Goal: Task Accomplishment & Management: Use online tool/utility

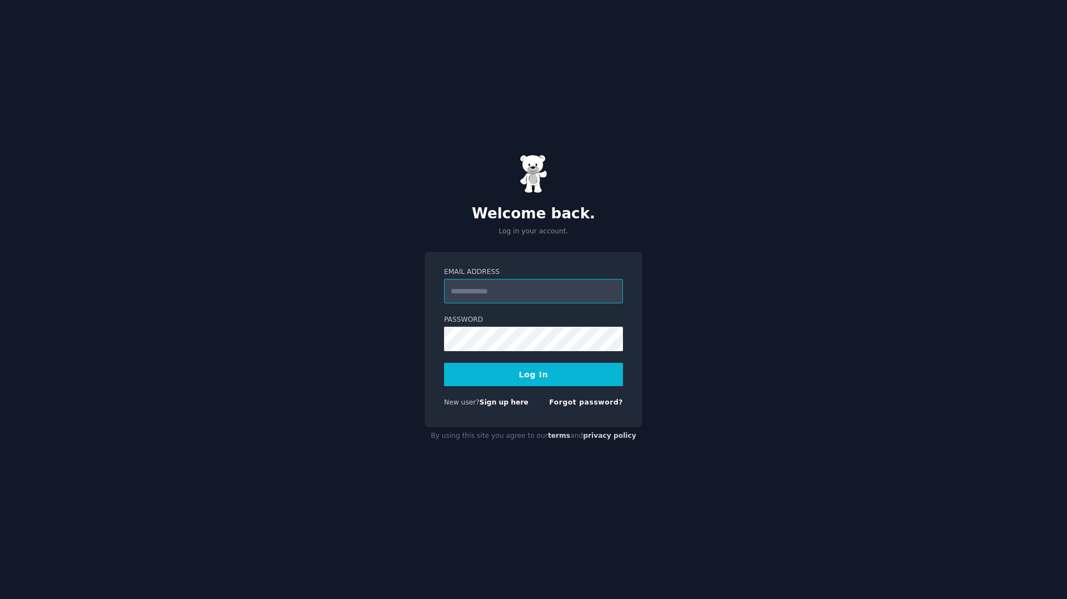
click at [531, 291] on input "Email Address" at bounding box center [533, 291] width 179 height 24
type input "**********"
click at [490, 402] on link "Sign up here" at bounding box center [503, 402] width 49 height 8
click at [540, 299] on input "Email Address" at bounding box center [533, 291] width 179 height 24
type input "**********"
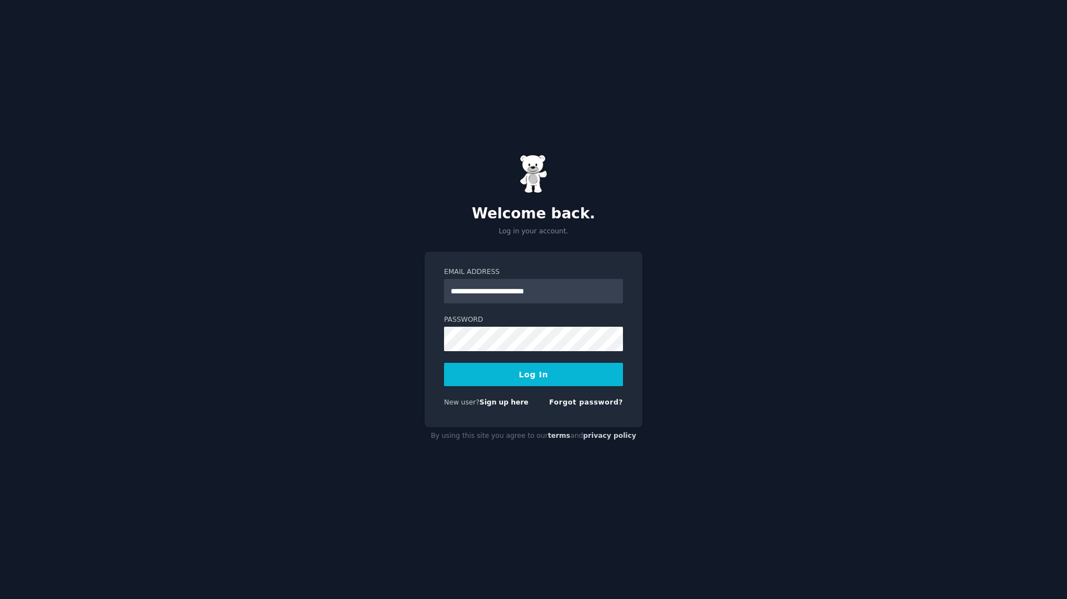
click at [526, 366] on button "Log In" at bounding box center [533, 374] width 179 height 23
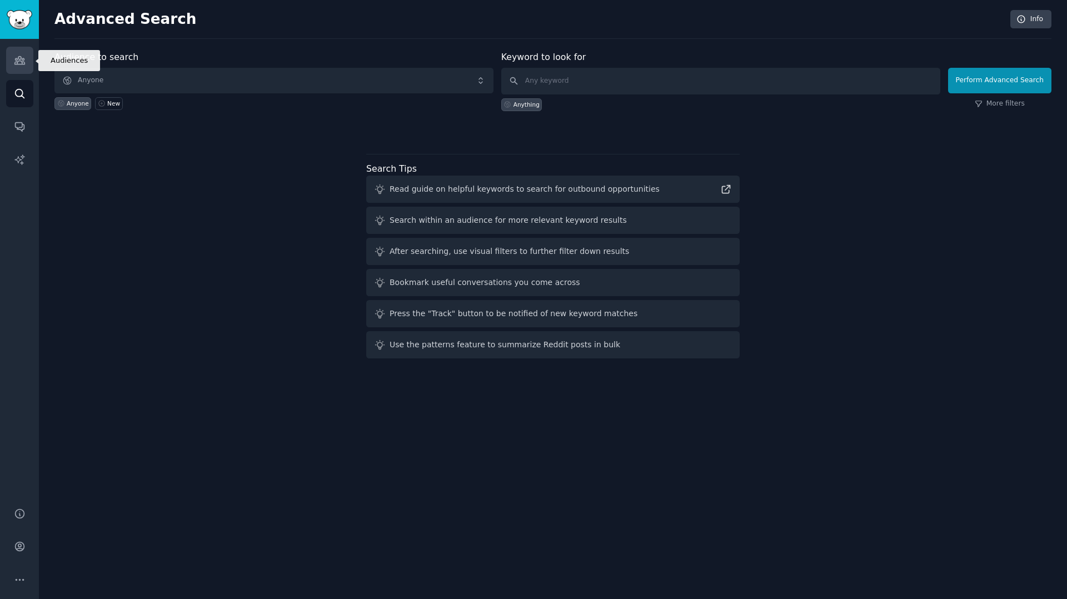
click at [27, 68] on link "Audiences" at bounding box center [19, 60] width 27 height 27
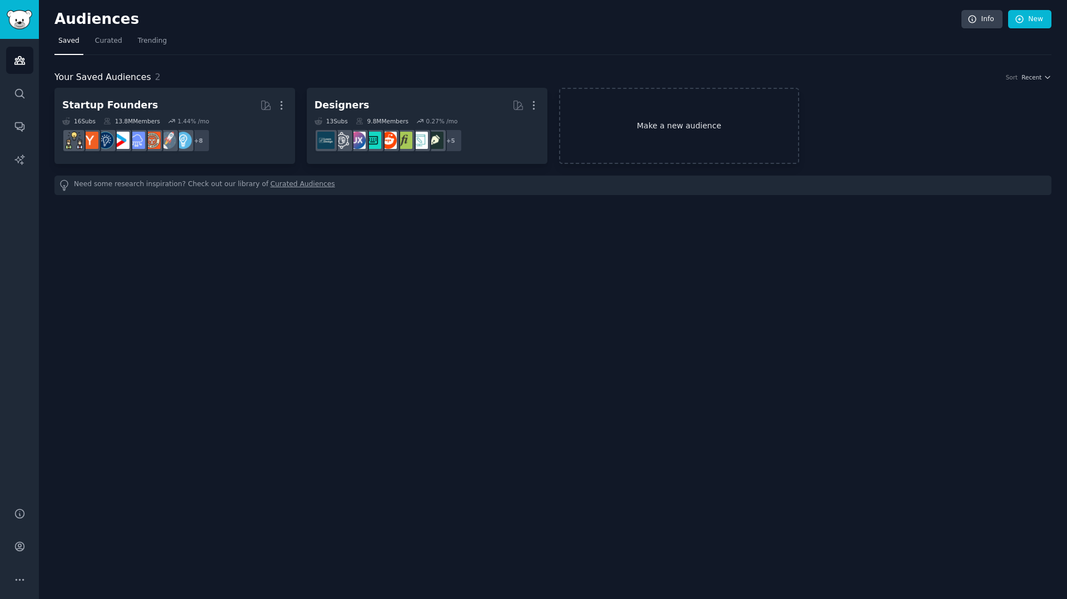
click at [667, 107] on link "Make a new audience" at bounding box center [679, 126] width 241 height 76
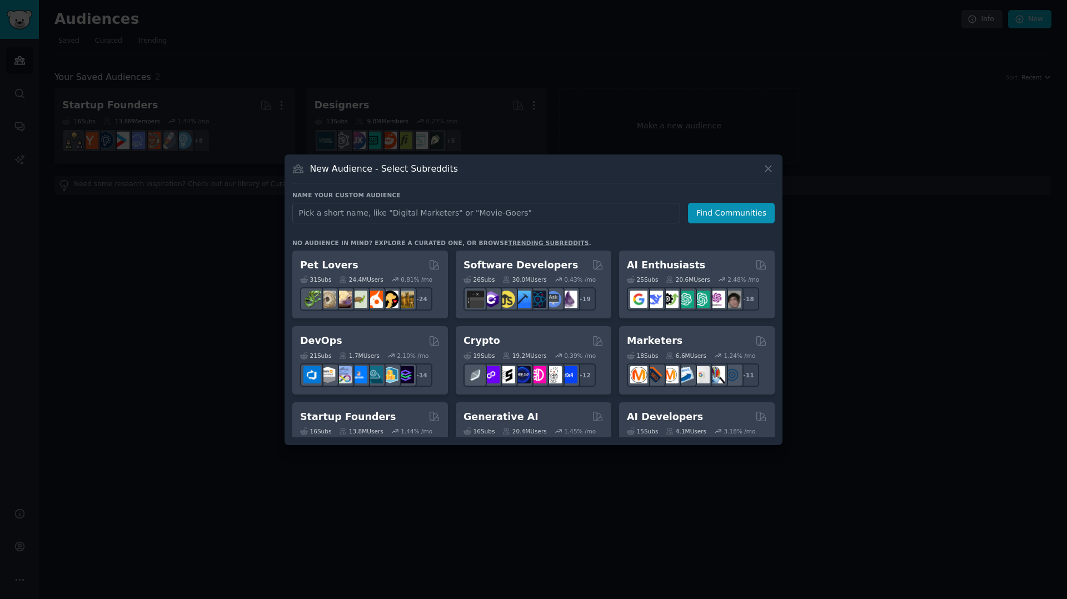
click at [436, 220] on input "text" at bounding box center [486, 213] width 388 height 21
type input "e-commerce"
click at [727, 203] on button "Find Communities" at bounding box center [731, 213] width 87 height 21
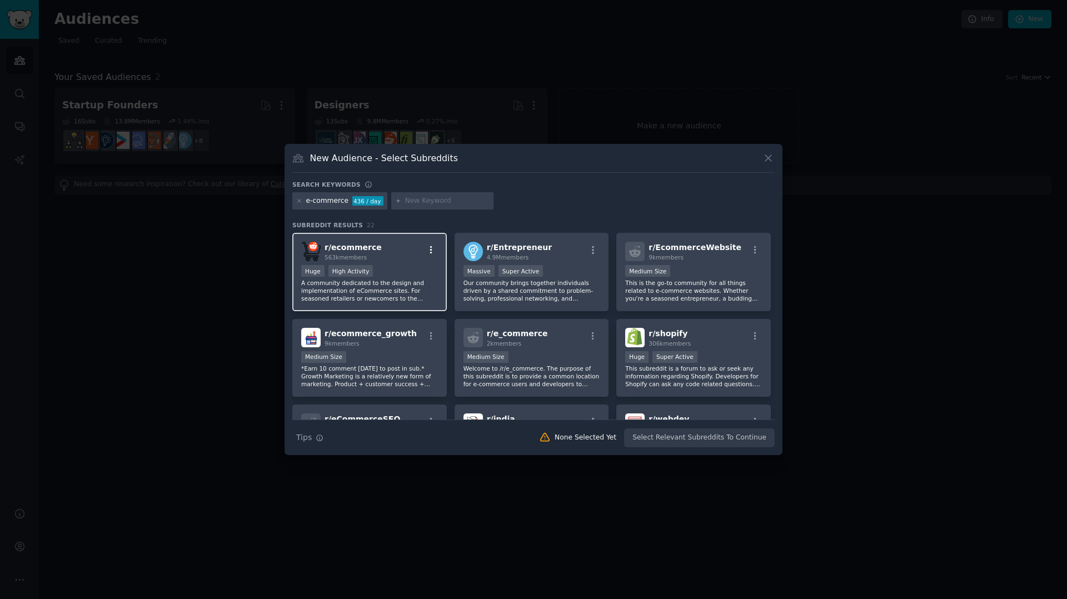
click at [431, 253] on icon "button" at bounding box center [431, 250] width 10 height 10
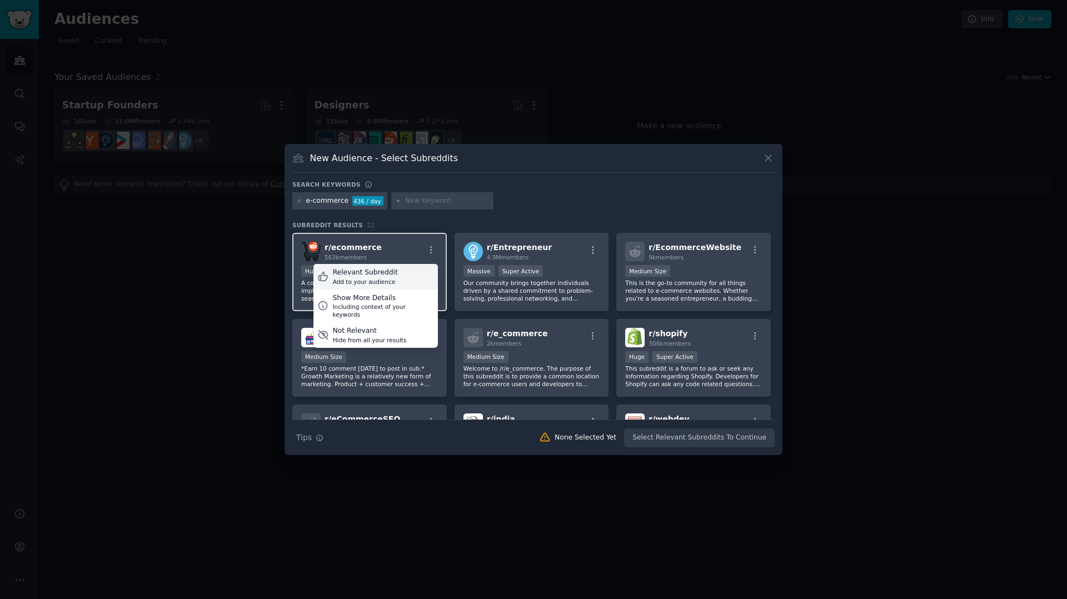
click at [408, 276] on div "Relevant Subreddit Add to your audience" at bounding box center [375, 277] width 124 height 26
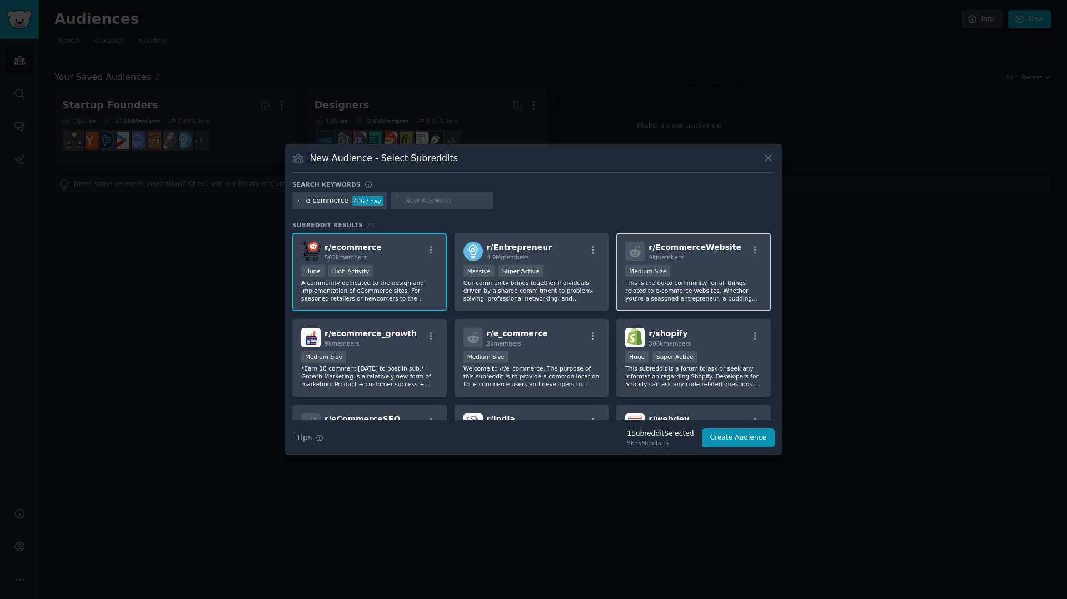
click at [650, 279] on p "This is the go-to community for all things related to e-commerce websites. Whet…" at bounding box center [693, 290] width 137 height 23
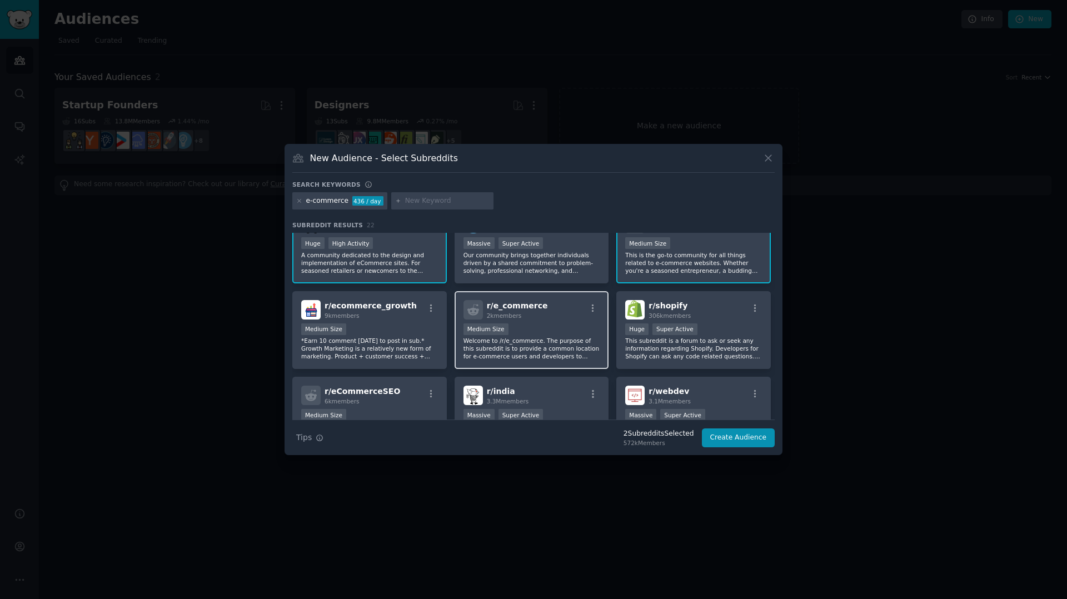
scroll to position [31, 0]
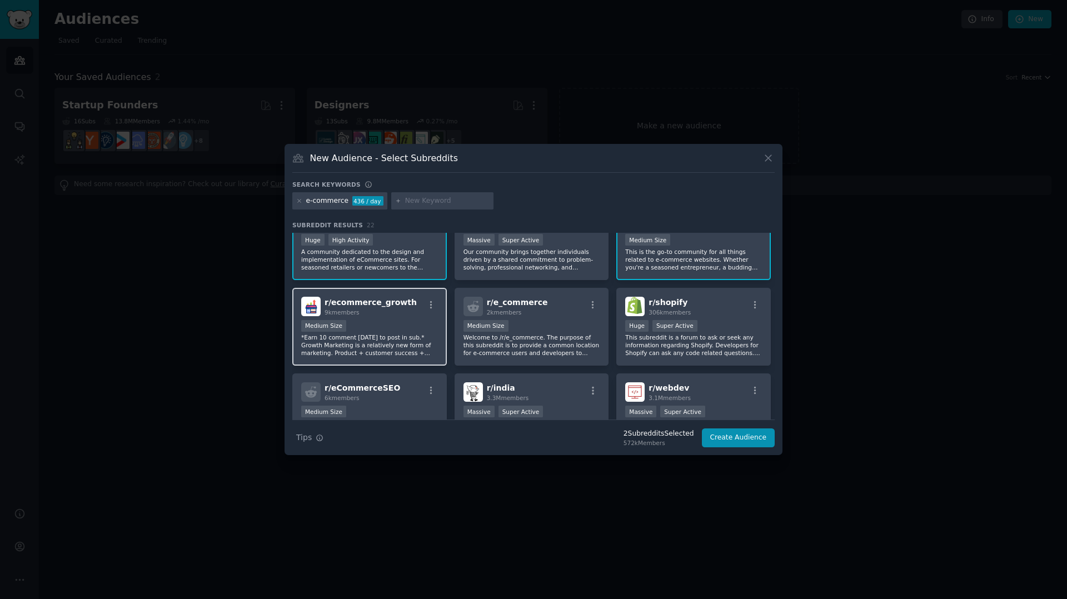
click at [400, 311] on div "9k members" at bounding box center [370, 312] width 92 height 8
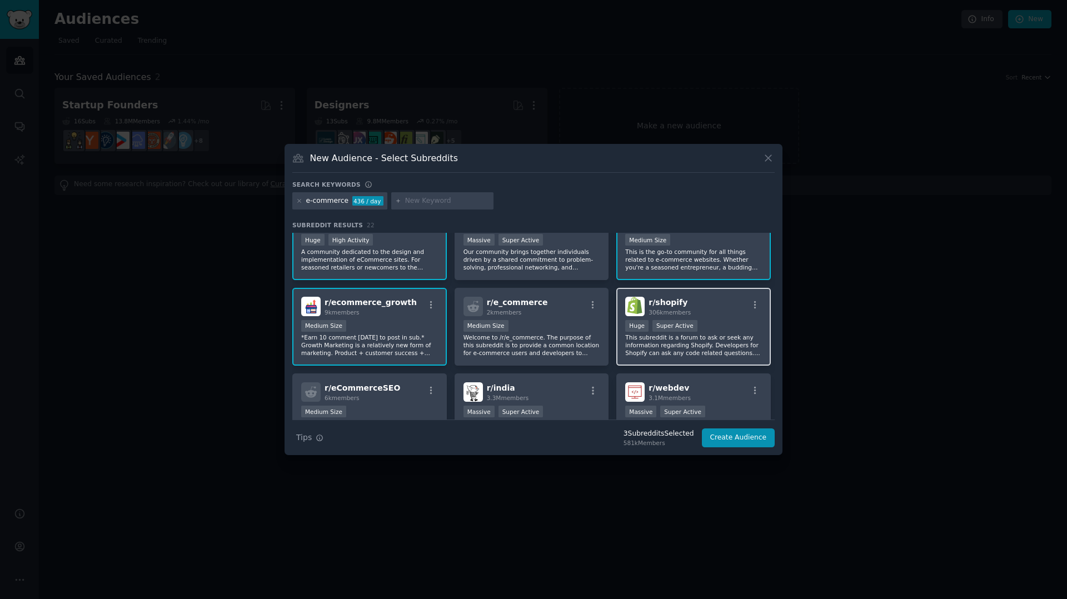
click at [723, 322] on div "Huge Super Active" at bounding box center [693, 327] width 137 height 14
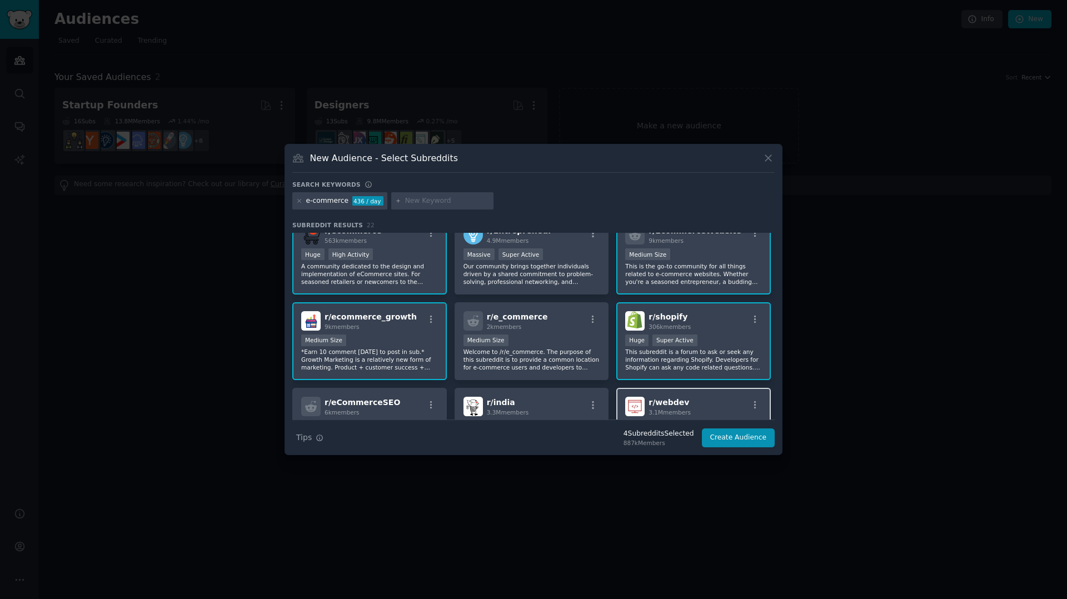
scroll to position [0, 0]
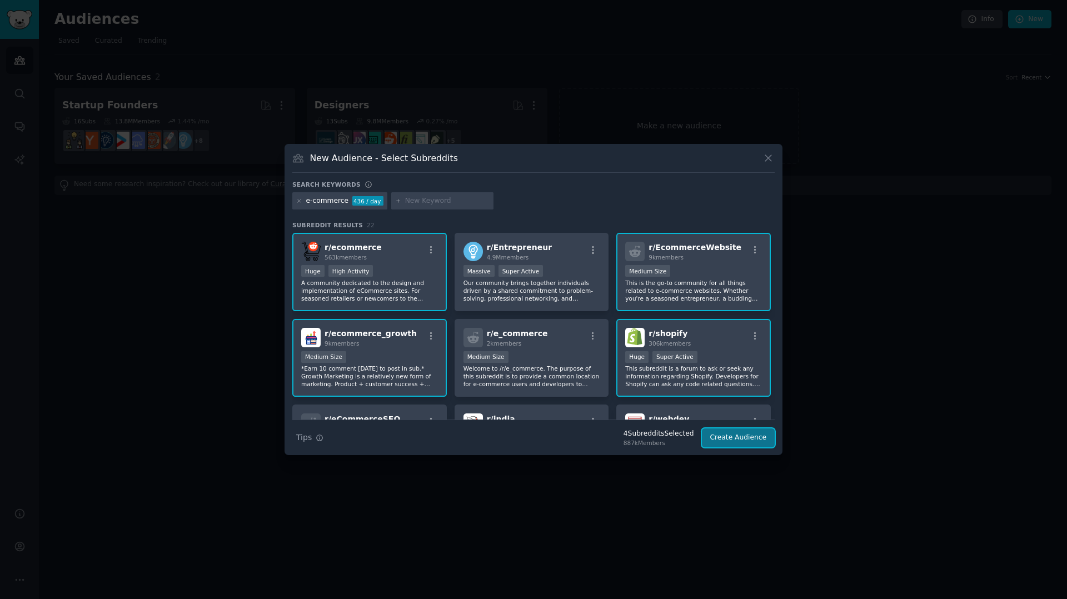
click at [738, 434] on button "Create Audience" at bounding box center [738, 437] width 73 height 19
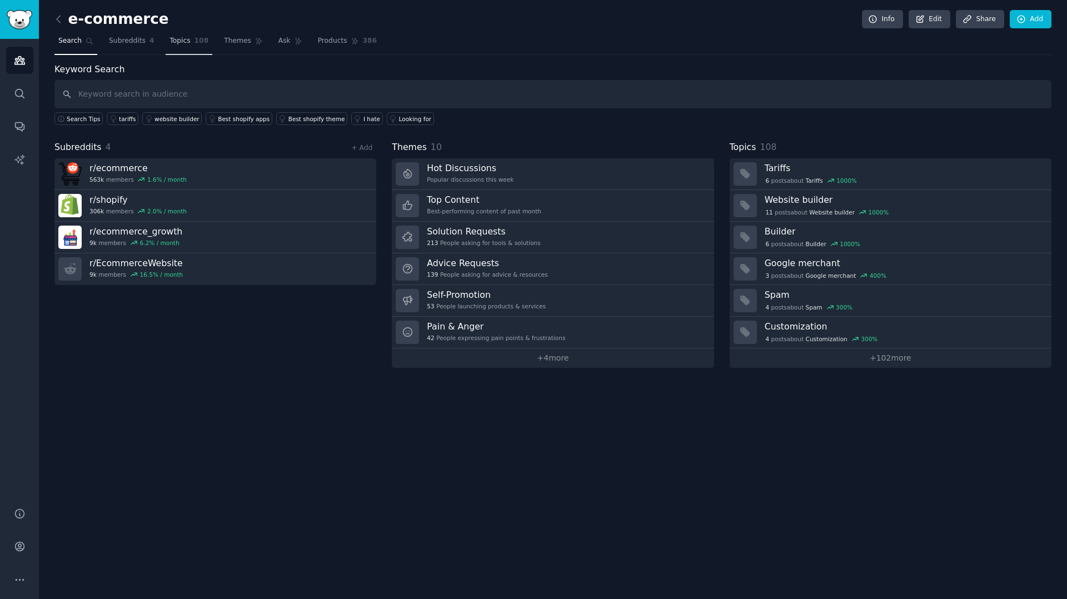
click at [197, 41] on span "108" at bounding box center [201, 41] width 14 height 10
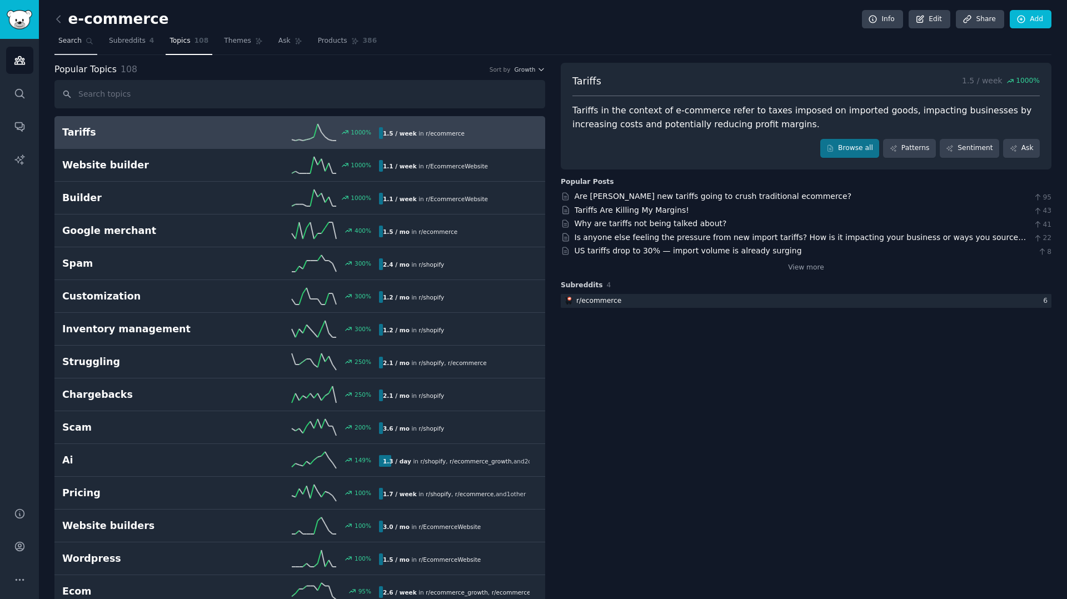
click at [68, 42] on span "Search" at bounding box center [69, 41] width 23 height 10
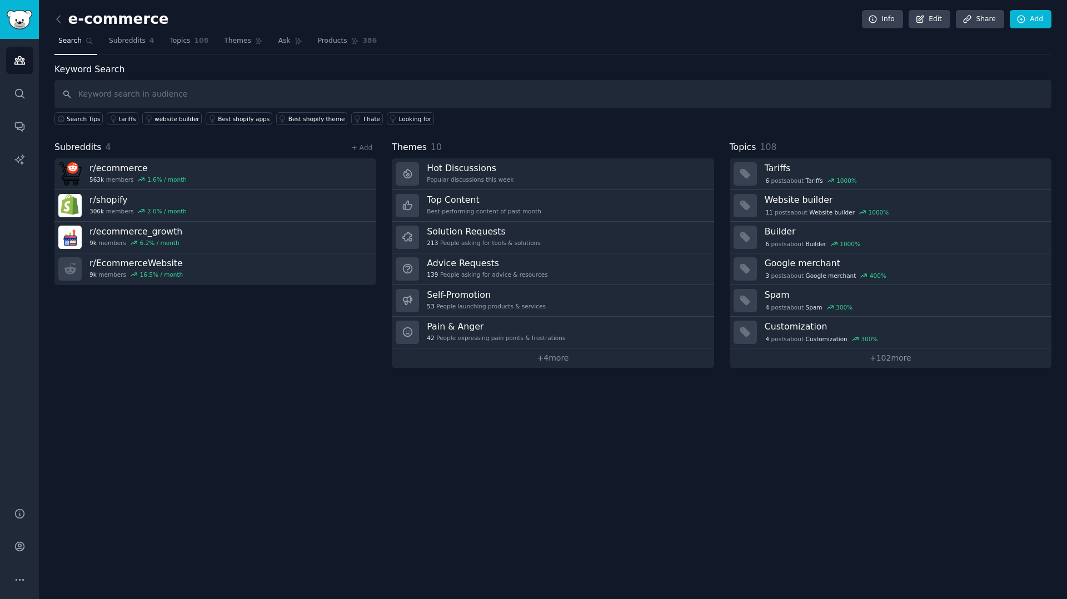
click at [159, 98] on input "text" at bounding box center [552, 94] width 997 height 28
type input "problems"
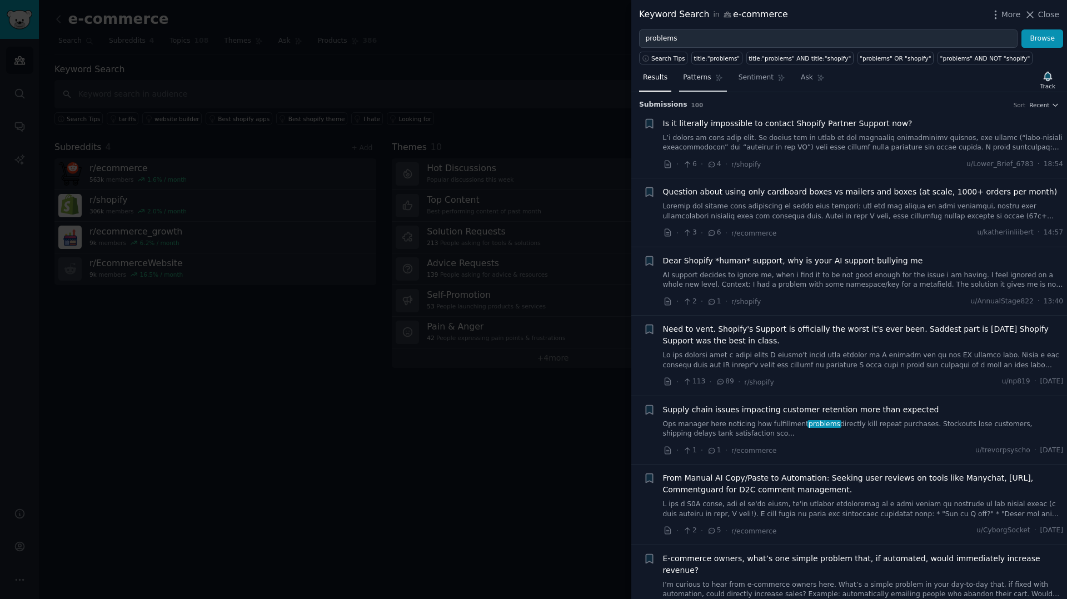
click at [683, 82] on span "Patterns" at bounding box center [697, 78] width 28 height 10
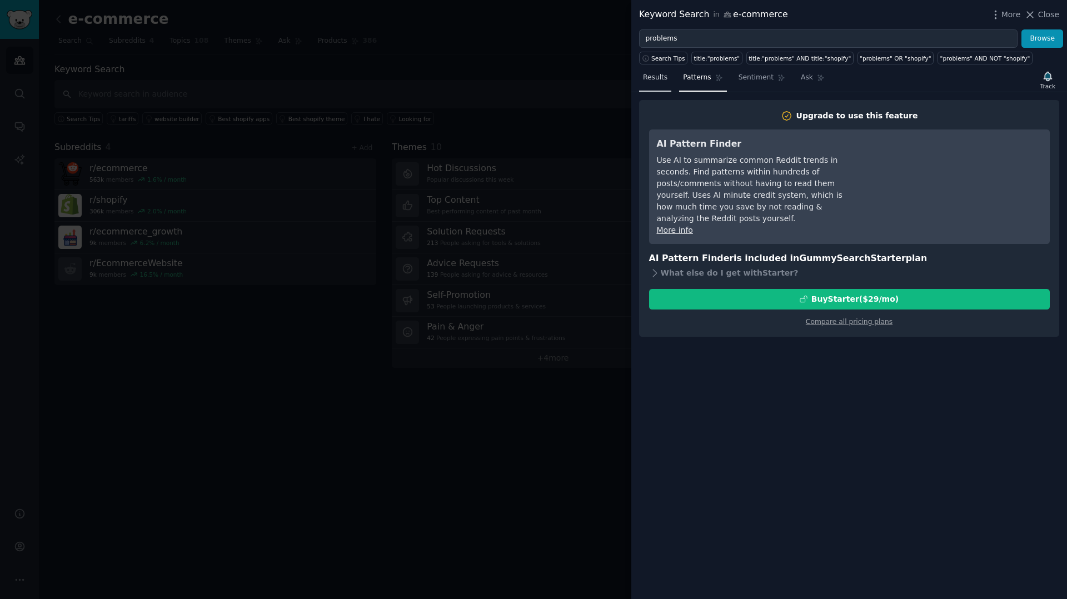
click at [663, 78] on span "Results" at bounding box center [655, 78] width 24 height 10
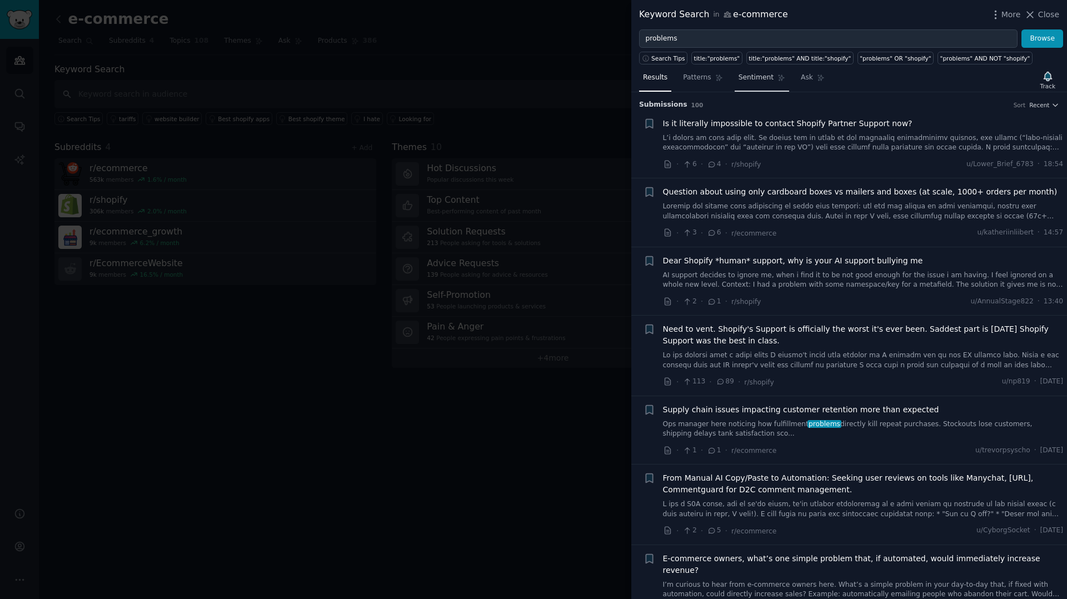
click at [754, 80] on span "Sentiment" at bounding box center [755, 78] width 35 height 10
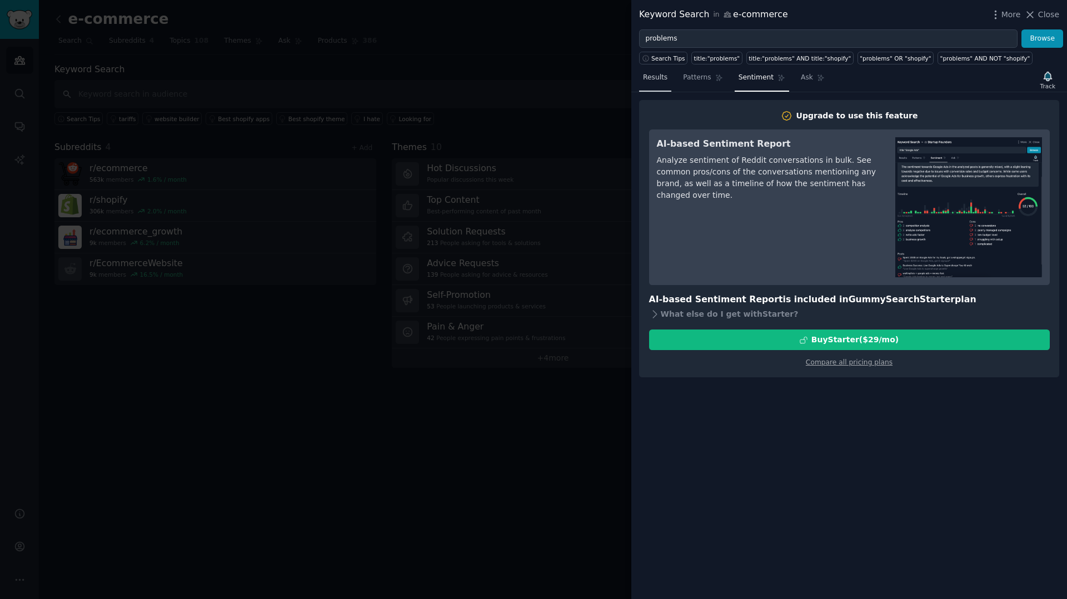
click at [652, 77] on span "Results" at bounding box center [655, 78] width 24 height 10
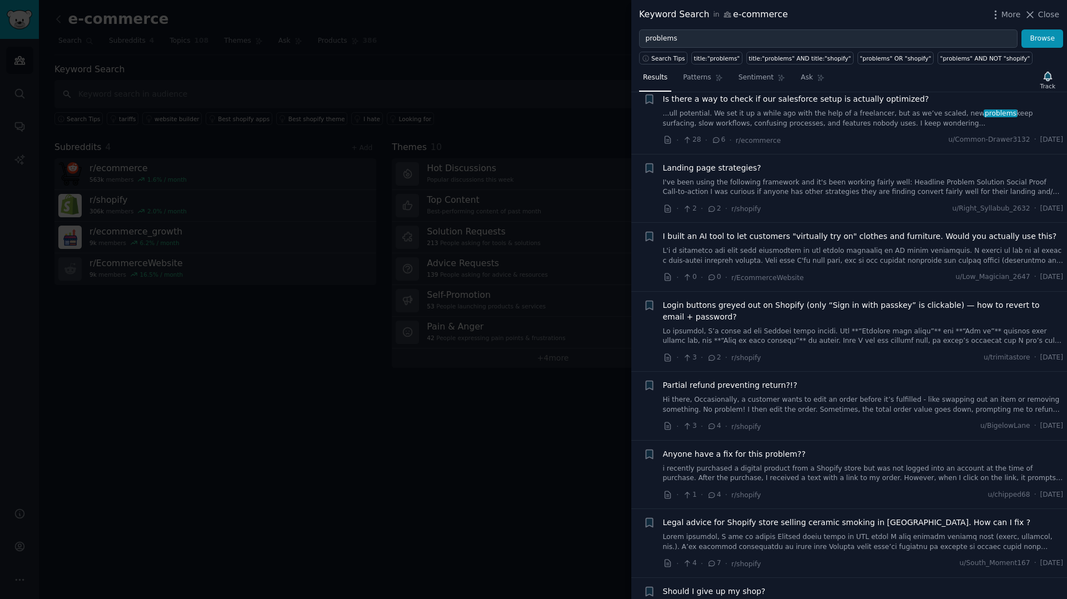
scroll to position [1031, 0]
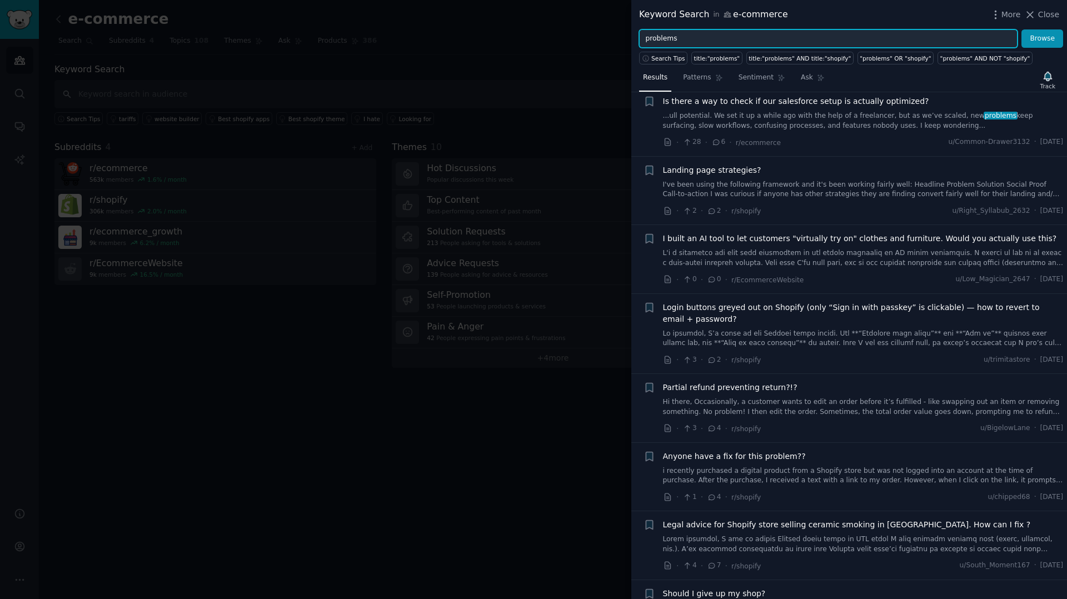
click at [749, 34] on input "problems" at bounding box center [828, 38] width 378 height 19
click at [1021, 29] on button "Browse" at bounding box center [1042, 38] width 42 height 19
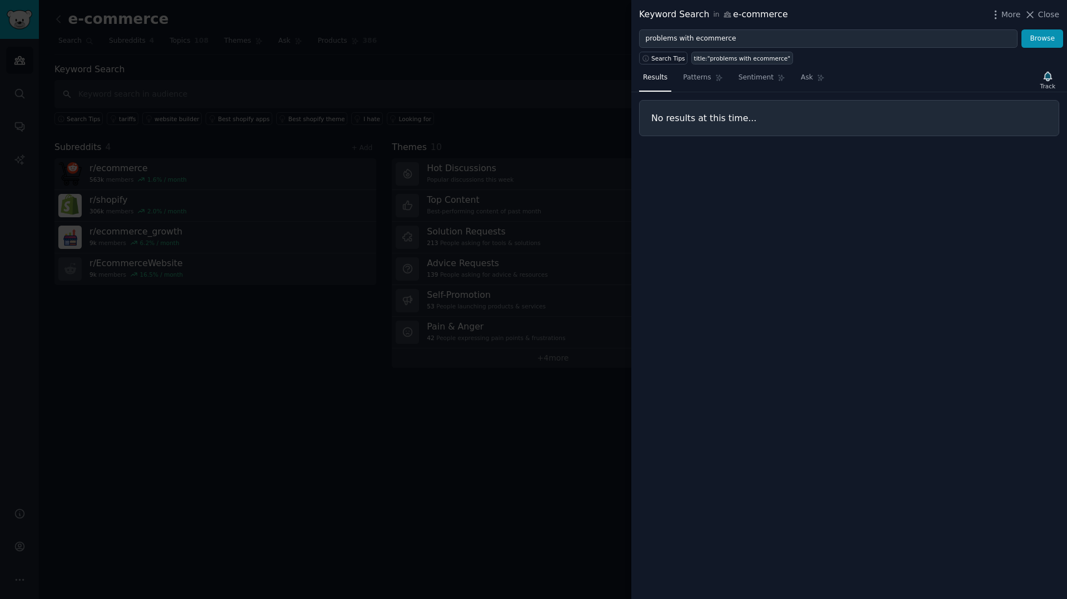
click at [737, 62] on div "title:"problems with ecommerce"" at bounding box center [742, 58] width 97 height 8
type input "title:"problems with ecommerce""
click at [1035, 7] on div "Keyword Search in e-commerce More Close" at bounding box center [849, 14] width 436 height 29
click at [1034, 11] on icon at bounding box center [1030, 15] width 12 height 12
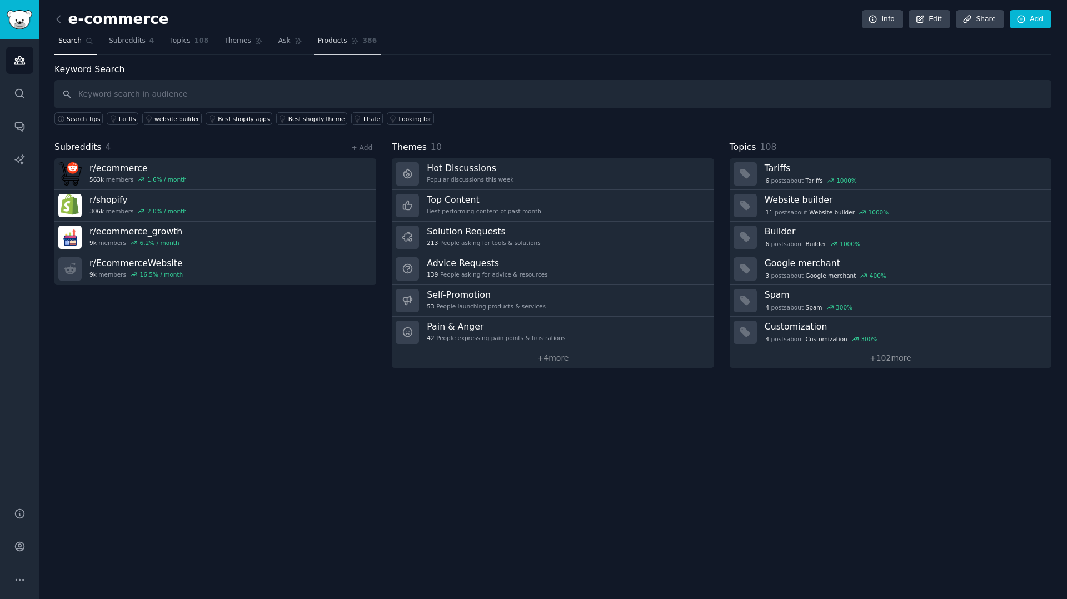
click at [339, 36] on span "Products" at bounding box center [332, 41] width 29 height 10
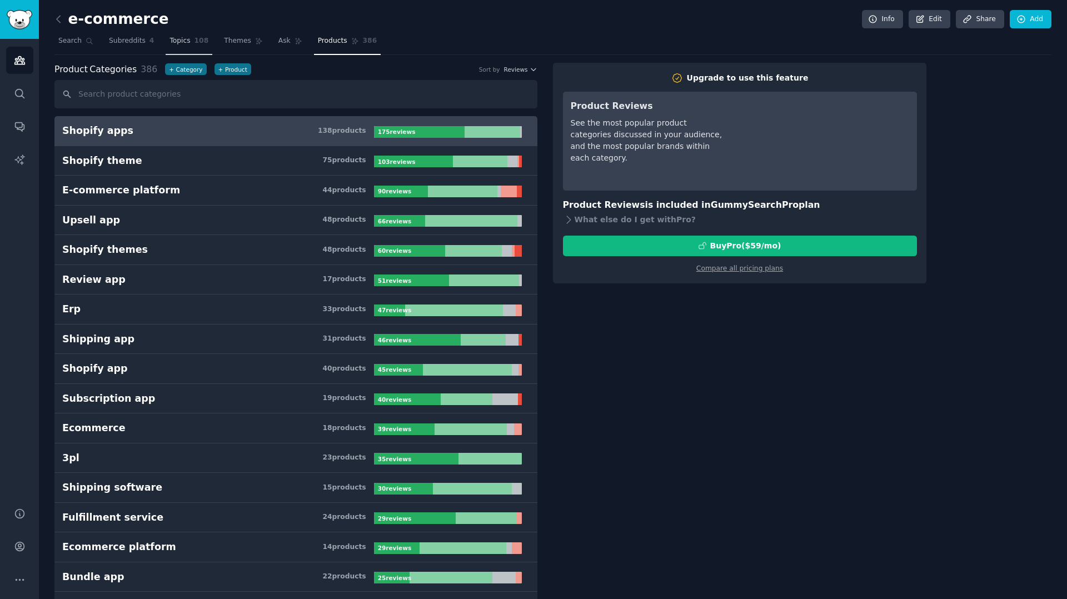
click at [166, 38] on link "Topics 108" at bounding box center [189, 43] width 47 height 23
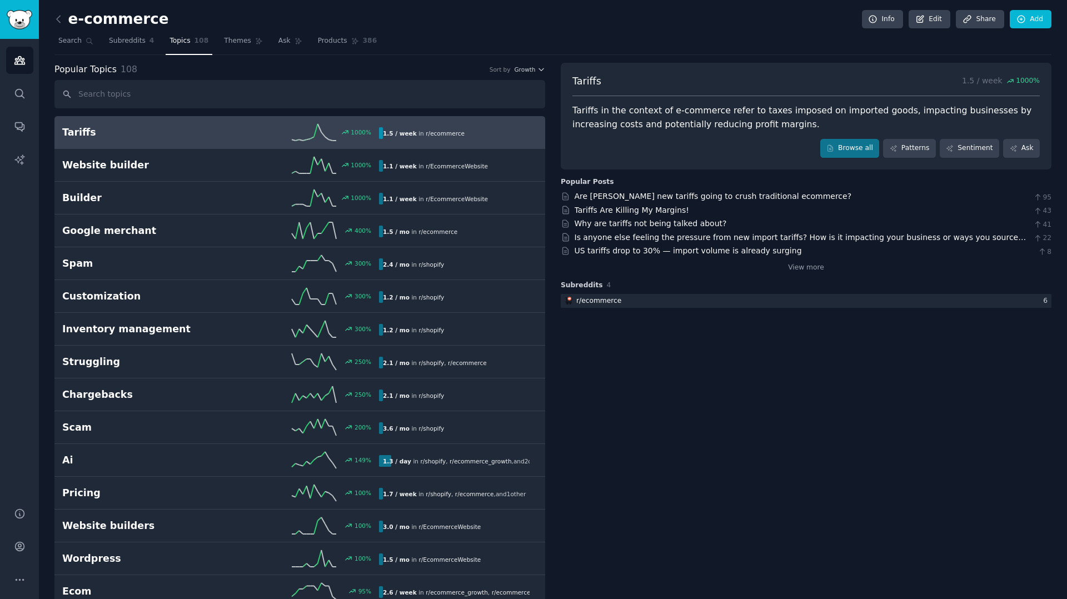
click at [114, 126] on h2 "Tariffs" at bounding box center [141, 133] width 158 height 14
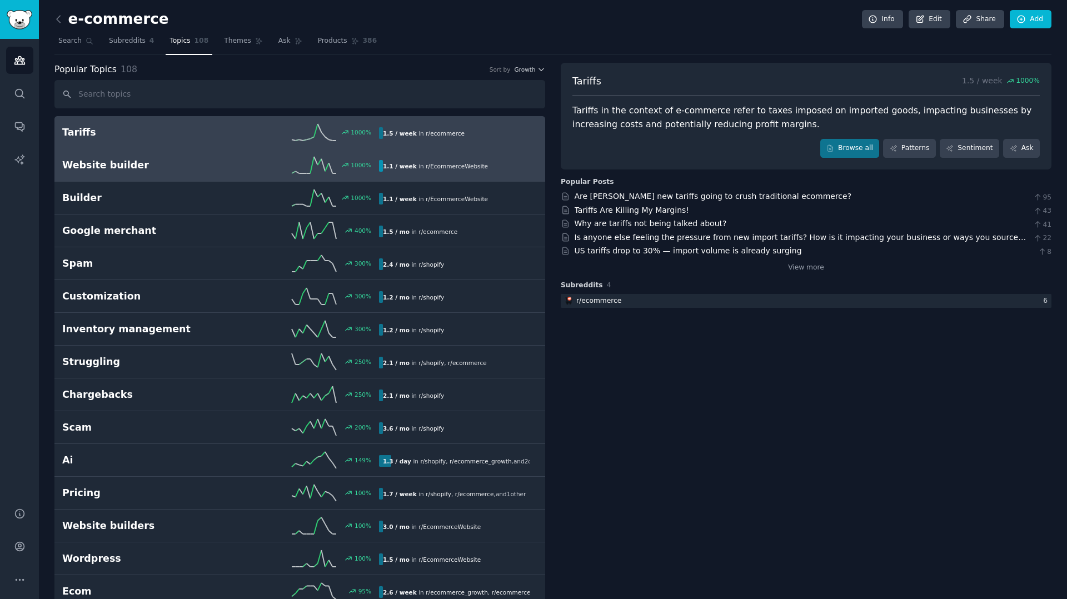
click at [254, 161] on div "1000 %" at bounding box center [300, 165] width 158 height 17
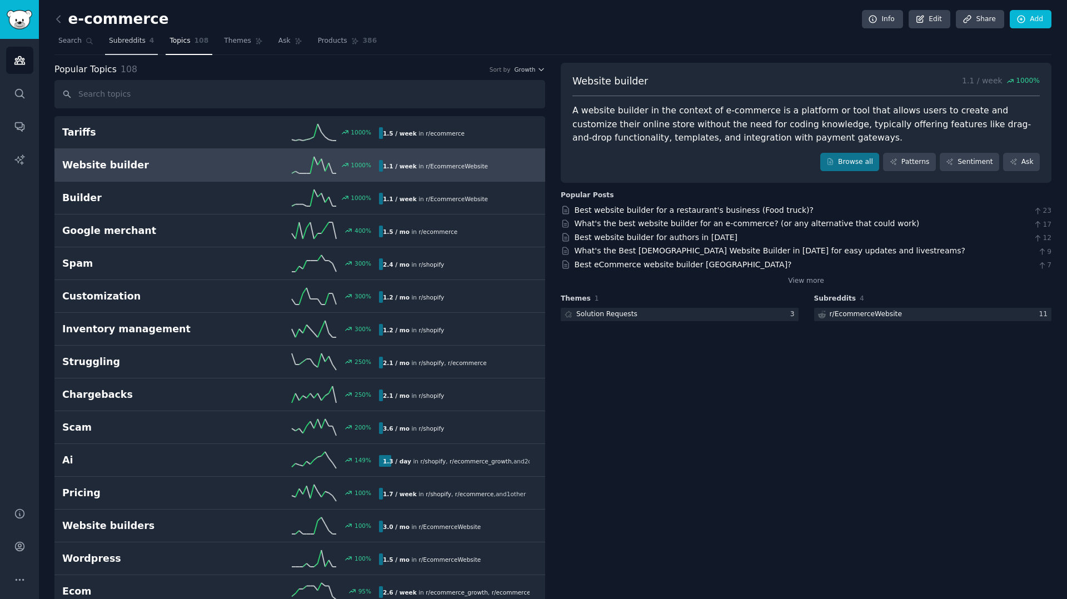
click at [122, 40] on span "Subreddits" at bounding box center [127, 41] width 37 height 10
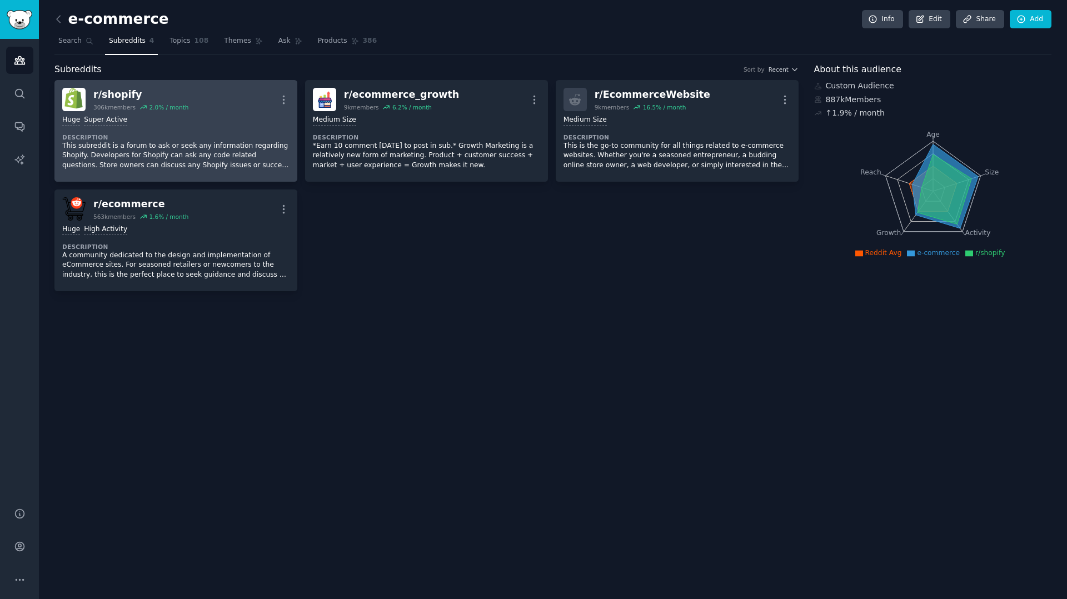
click at [199, 138] on dt "Description" at bounding box center [175, 137] width 227 height 8
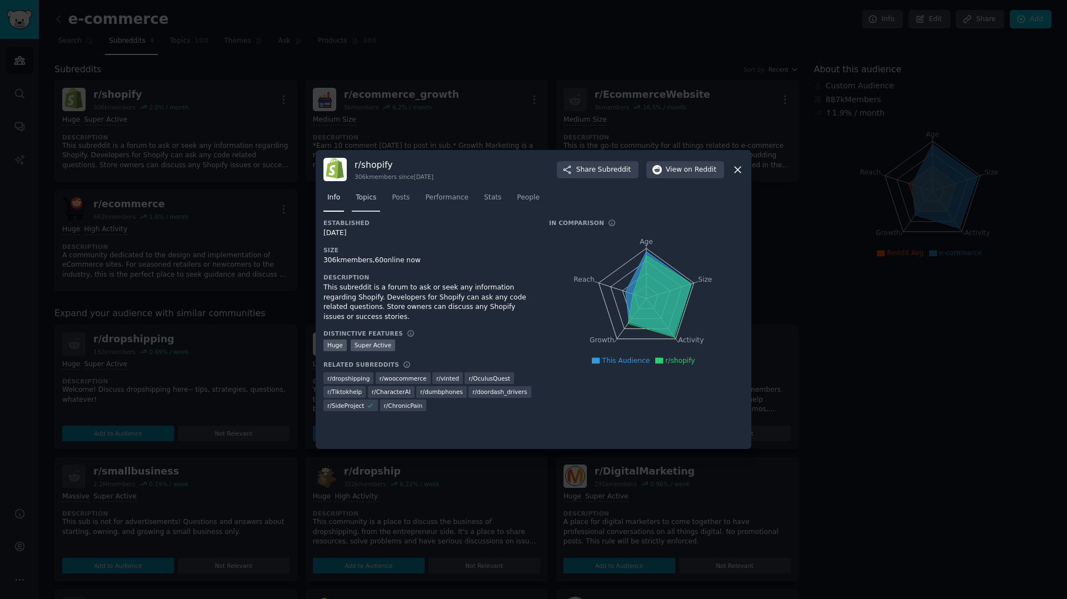
click at [374, 204] on link "Topics" at bounding box center [366, 200] width 28 height 23
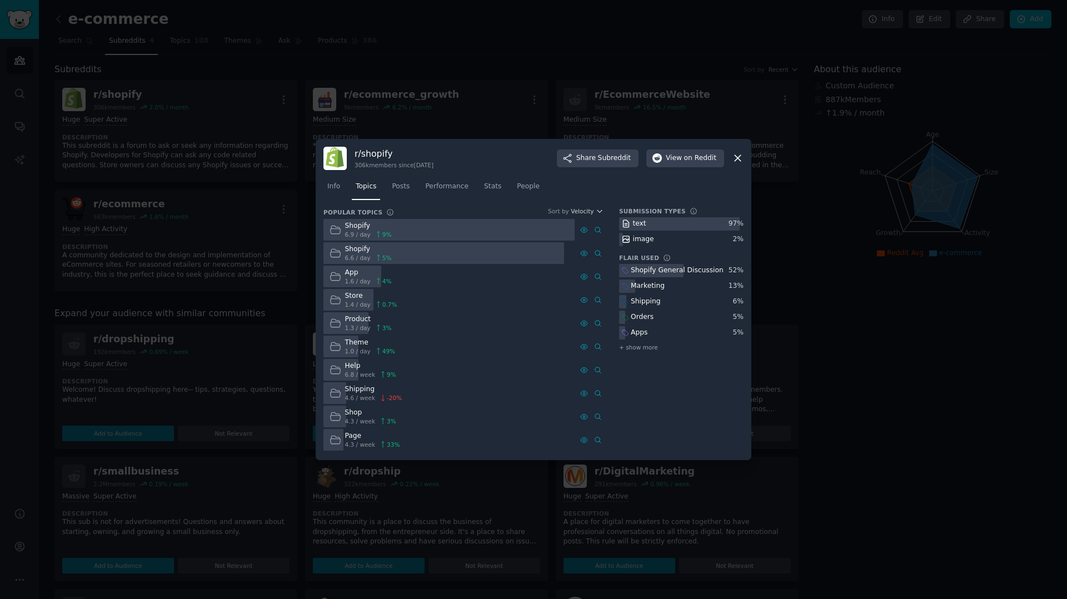
click at [741, 159] on icon at bounding box center [738, 158] width 12 height 12
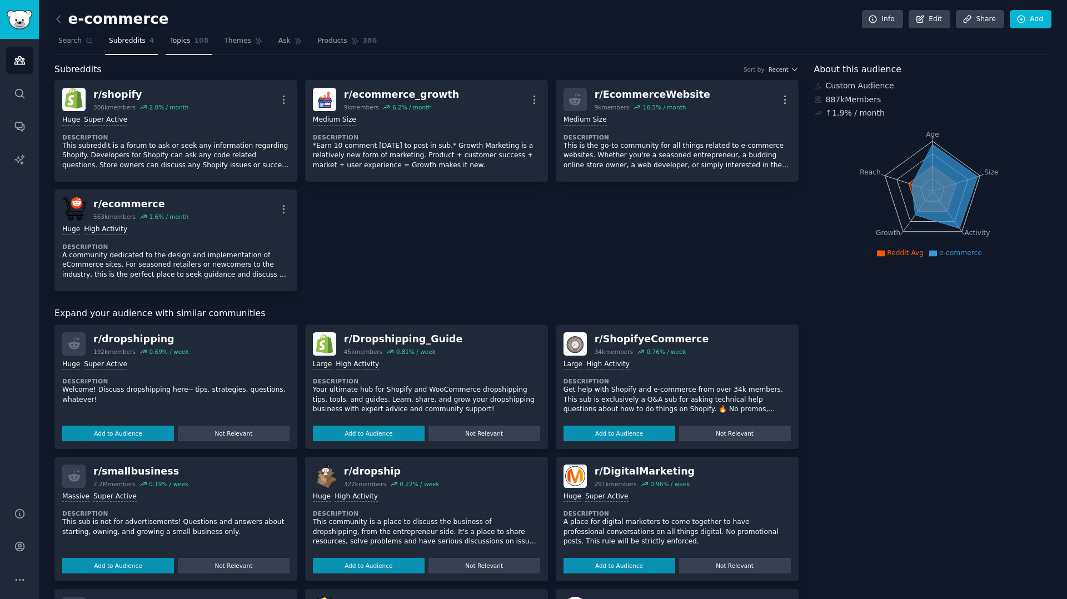
click at [198, 39] on span "108" at bounding box center [201, 41] width 14 height 10
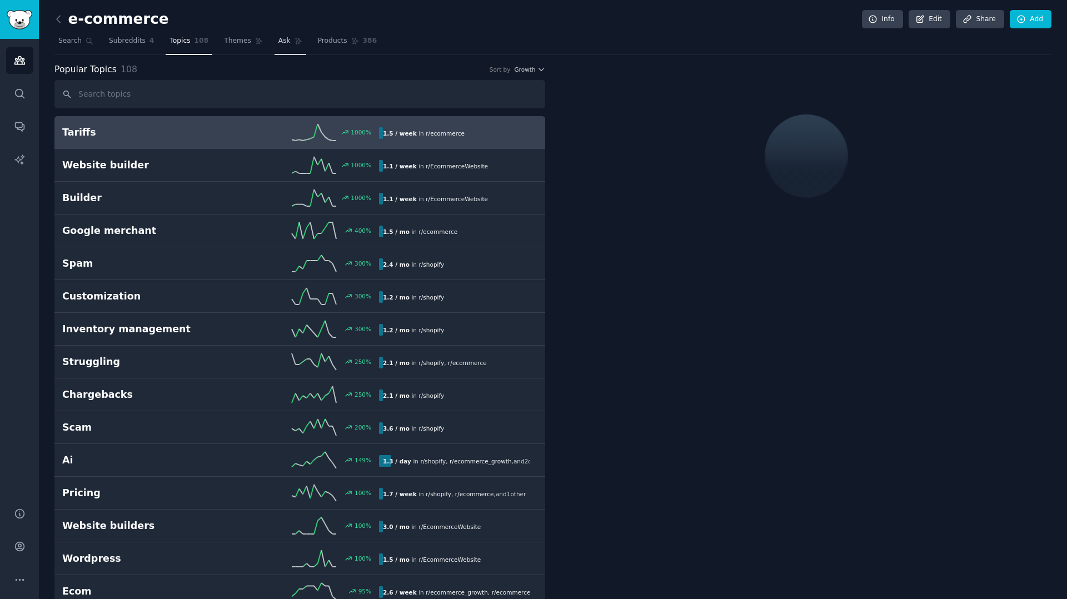
click at [278, 43] on span "Ask" at bounding box center [284, 41] width 12 height 10
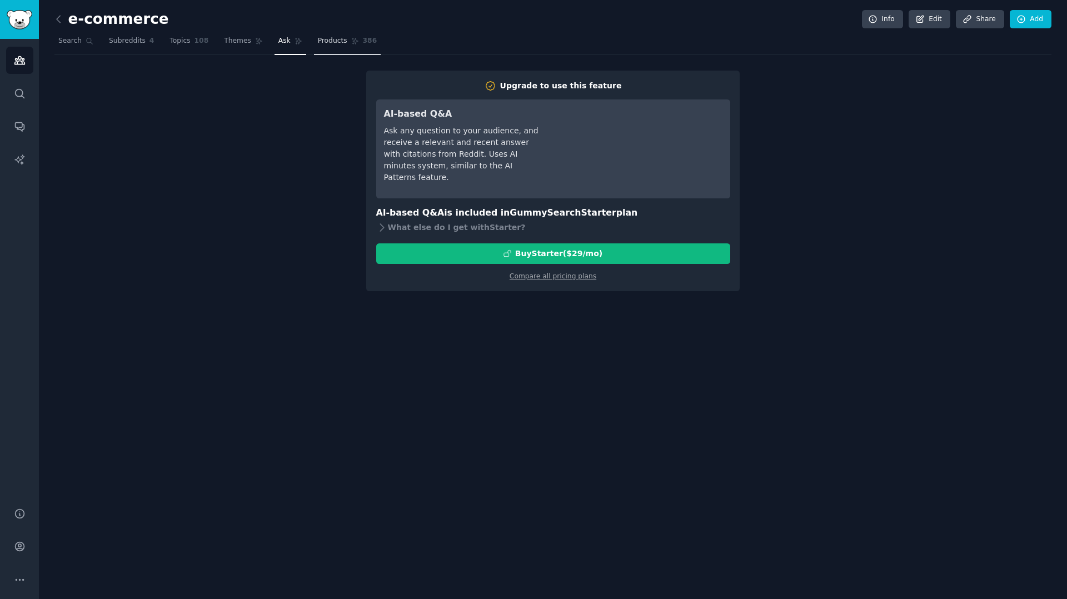
click at [329, 48] on link "Products 386" at bounding box center [347, 43] width 67 height 23
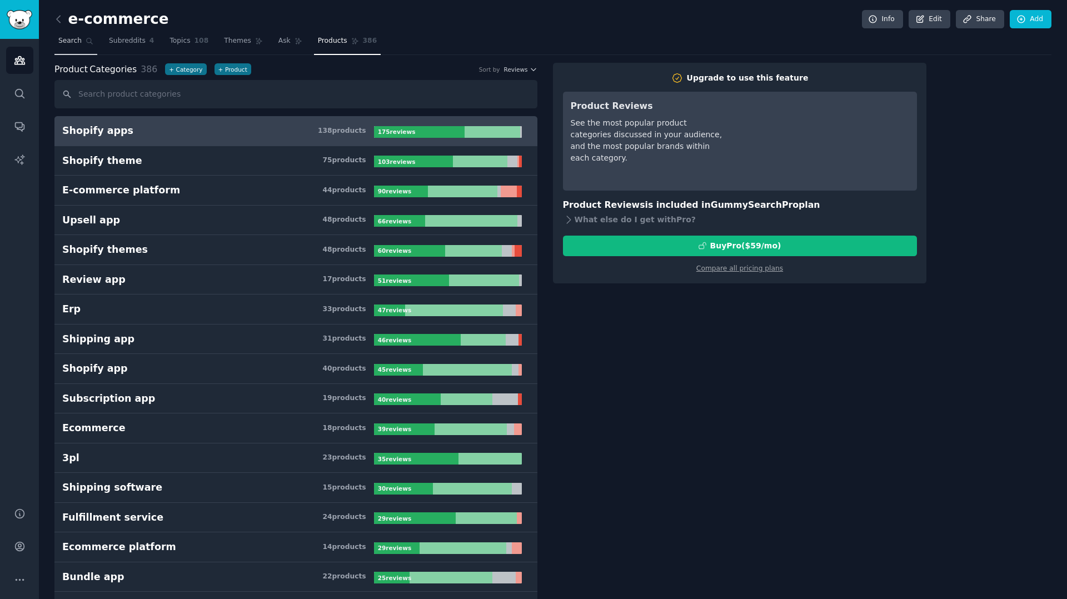
click at [88, 44] on icon at bounding box center [90, 41] width 8 height 8
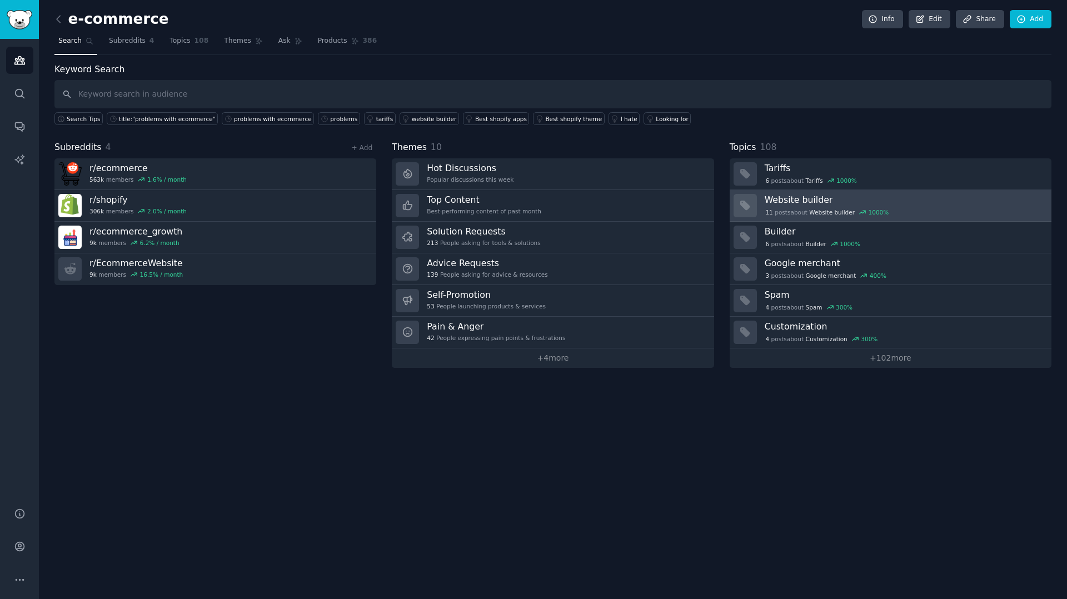
click at [786, 202] on h3 "Website builder" at bounding box center [903, 200] width 279 height 12
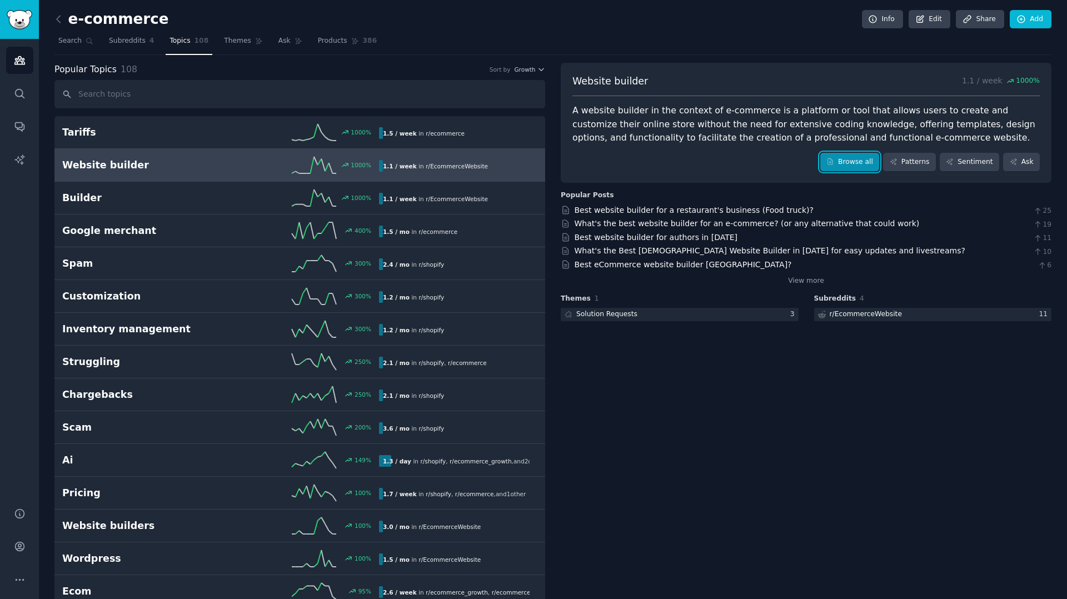
click at [858, 162] on link "Browse all" at bounding box center [849, 162] width 59 height 19
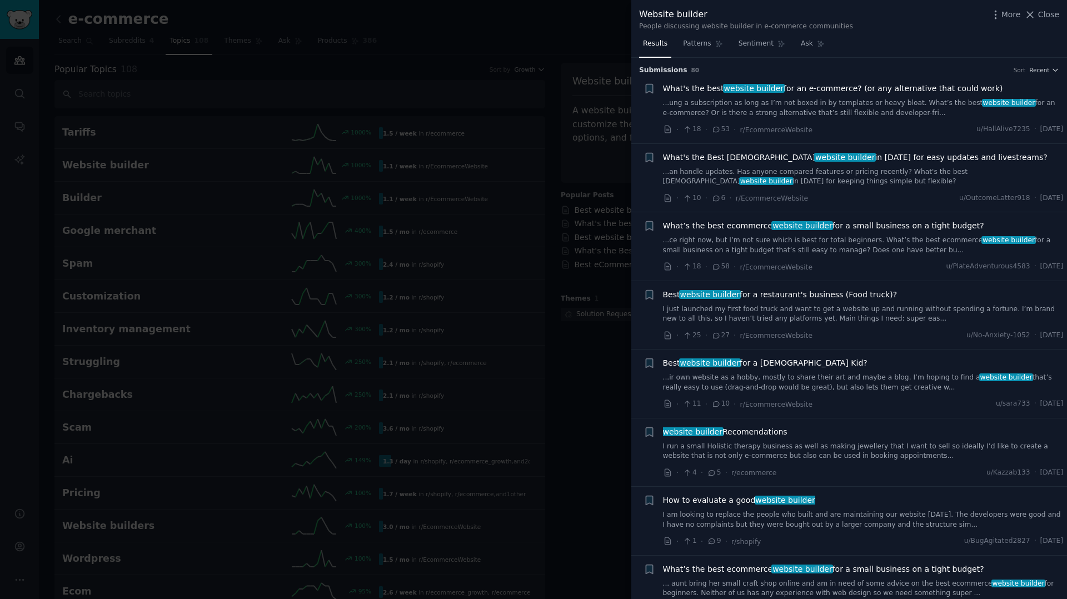
click at [124, 61] on div at bounding box center [533, 299] width 1067 height 599
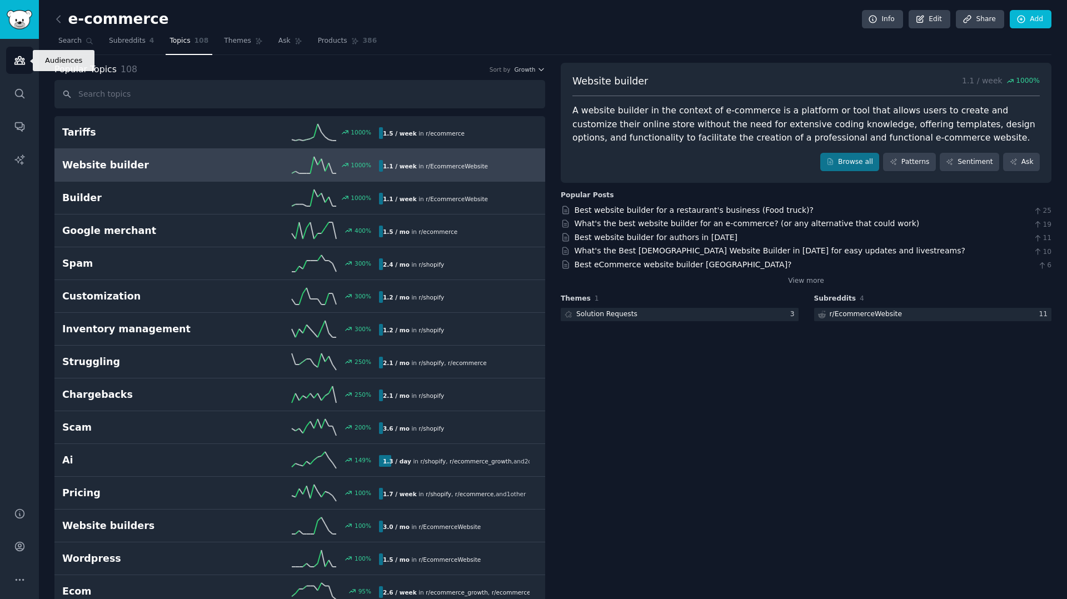
click at [19, 64] on icon "Sidebar" at bounding box center [19, 61] width 10 height 8
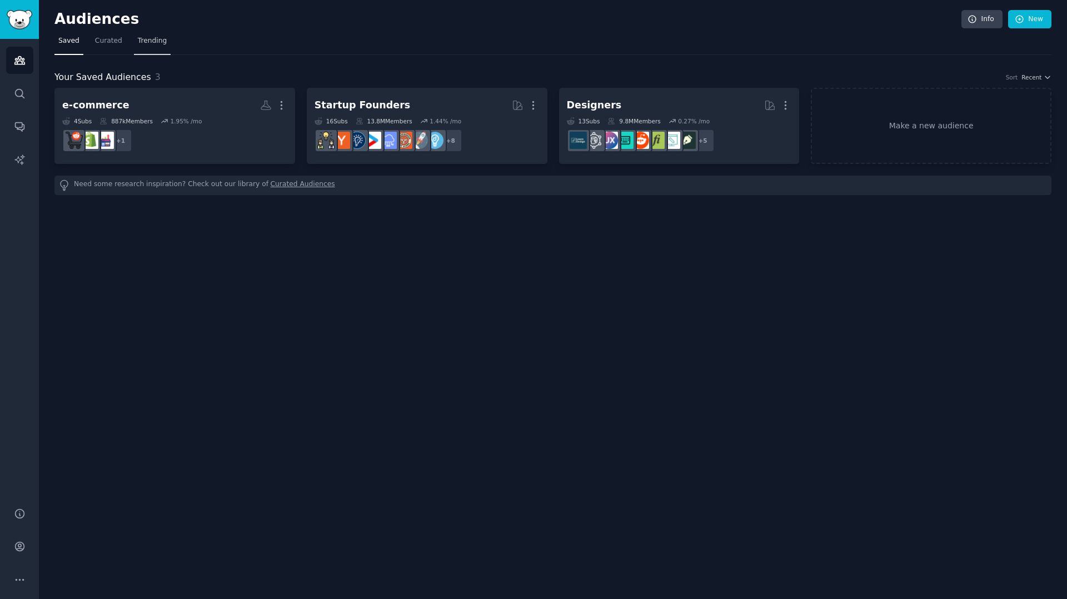
click at [161, 38] on span "Trending" at bounding box center [152, 41] width 29 height 10
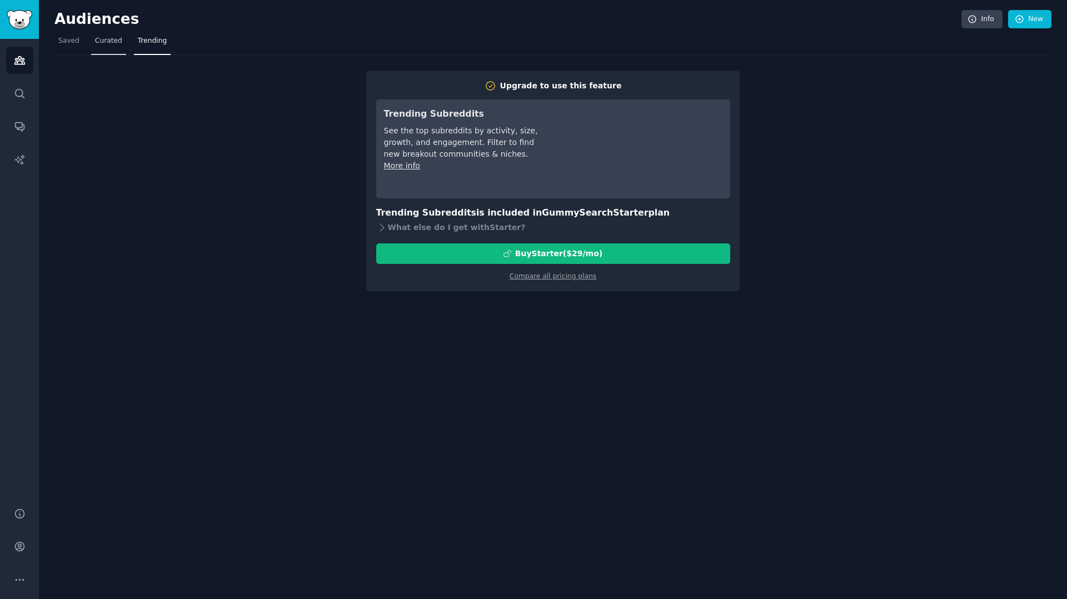
click at [117, 43] on span "Curated" at bounding box center [108, 41] width 27 height 10
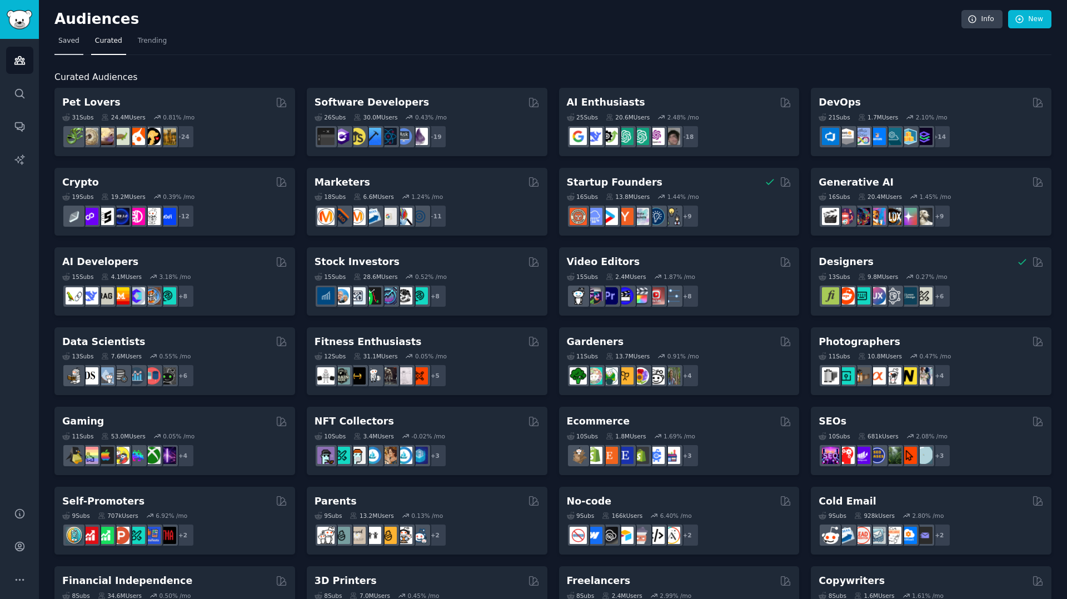
click at [70, 40] on span "Saved" at bounding box center [68, 41] width 21 height 10
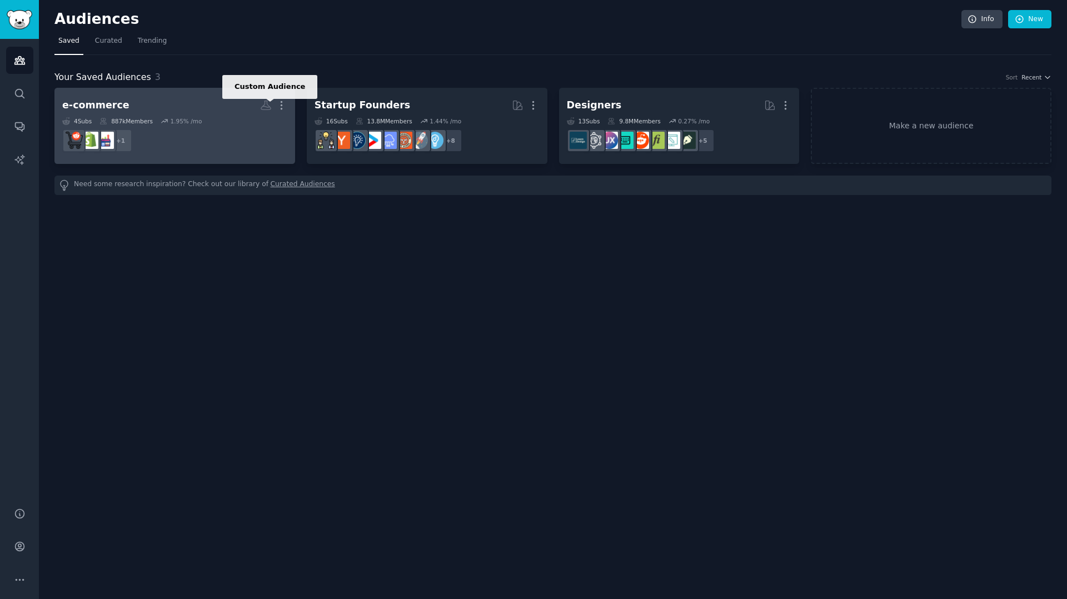
click at [269, 106] on icon at bounding box center [266, 105] width 12 height 12
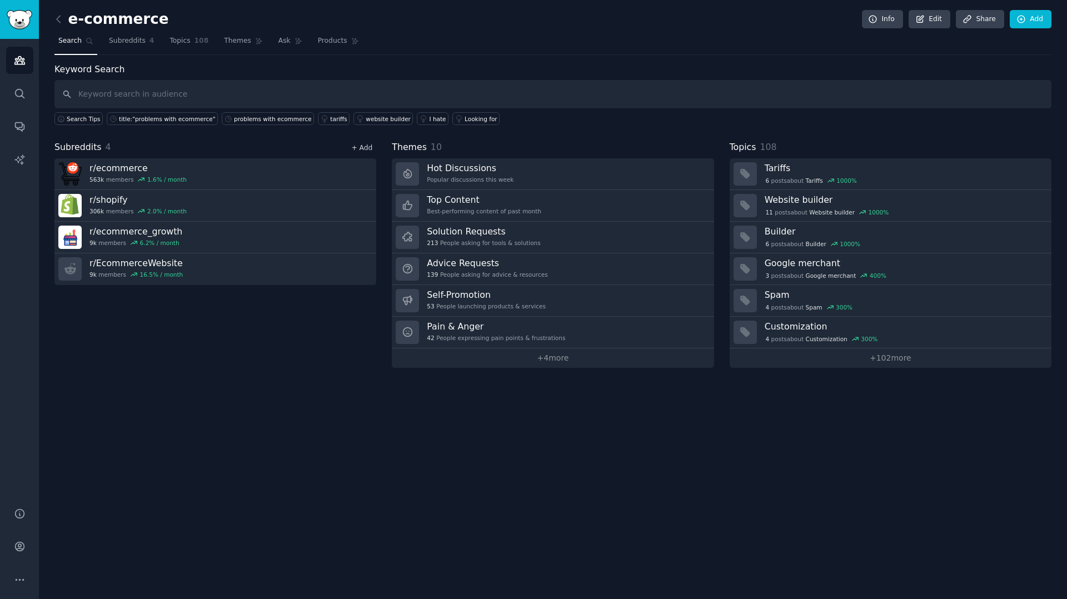
click at [366, 147] on link "+ Add" at bounding box center [361, 148] width 21 height 8
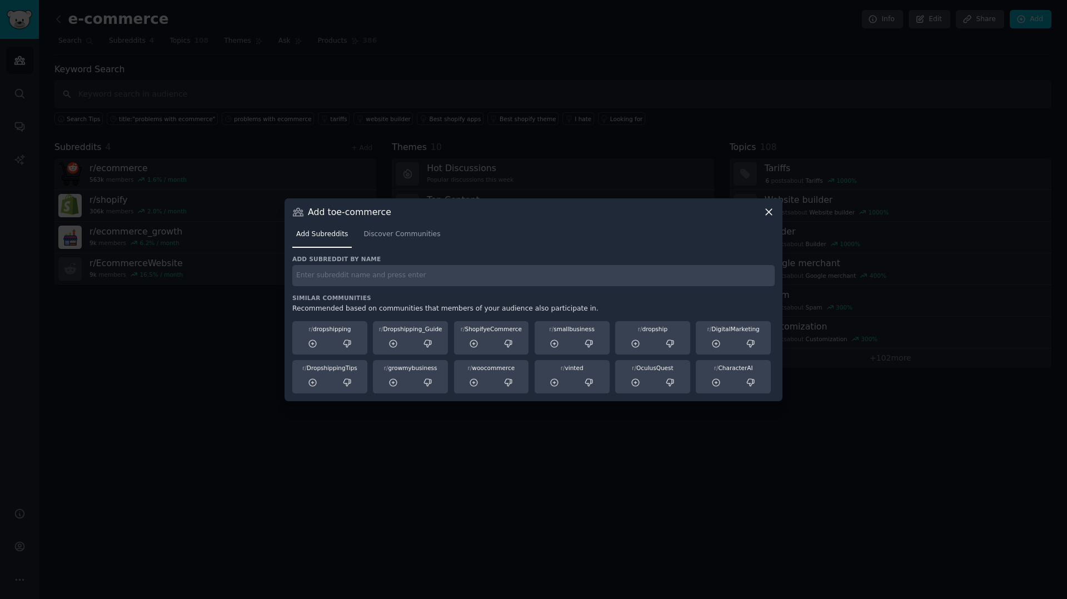
click at [392, 267] on input "text" at bounding box center [533, 276] width 482 height 22
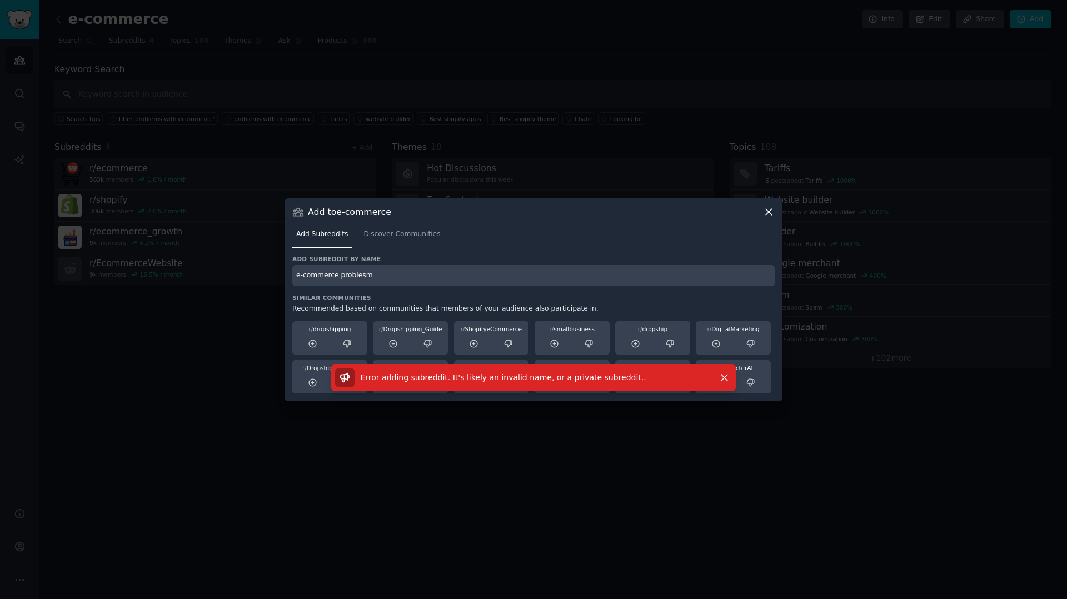
click at [390, 278] on input "e-commerce problesm" at bounding box center [533, 276] width 482 height 22
type input "e-commerce problems"
click at [398, 271] on input "e-commerce problems" at bounding box center [533, 276] width 482 height 22
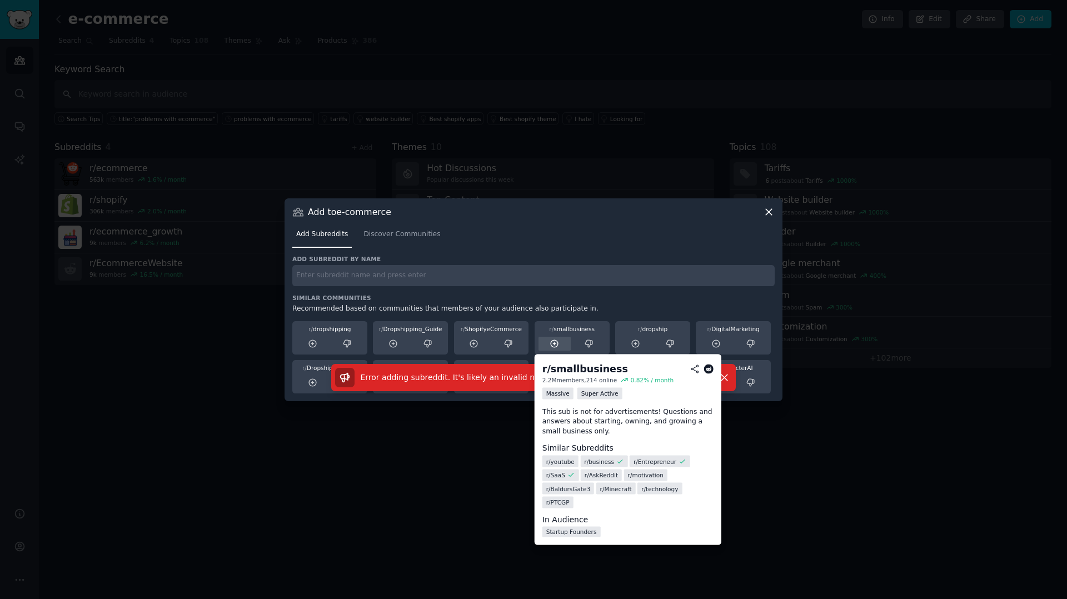
click at [559, 342] on div at bounding box center [554, 344] width 33 height 14
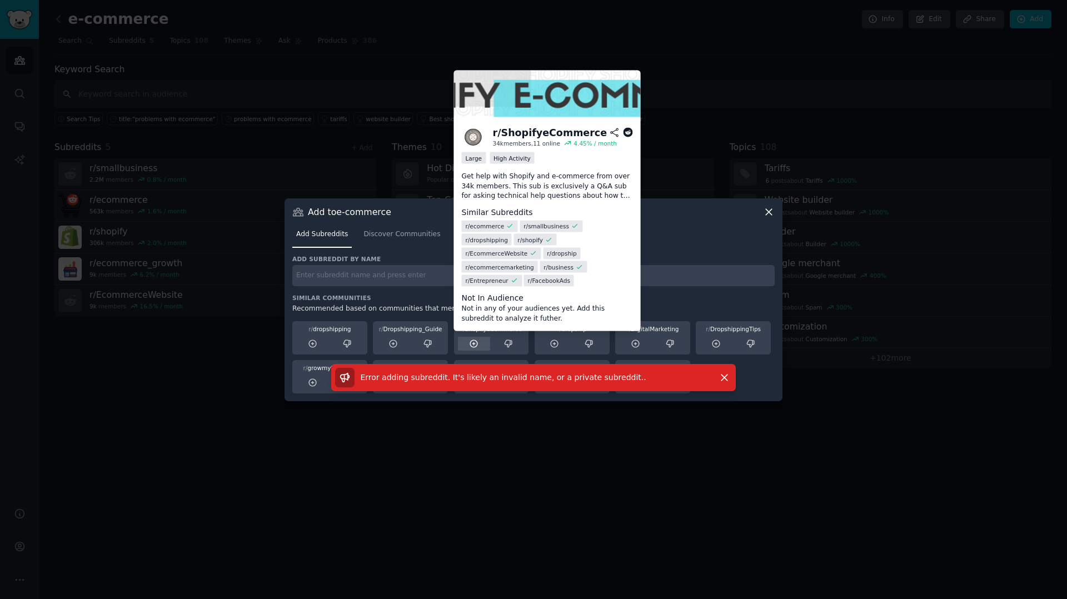
click at [474, 343] on icon at bounding box center [474, 344] width 10 height 10
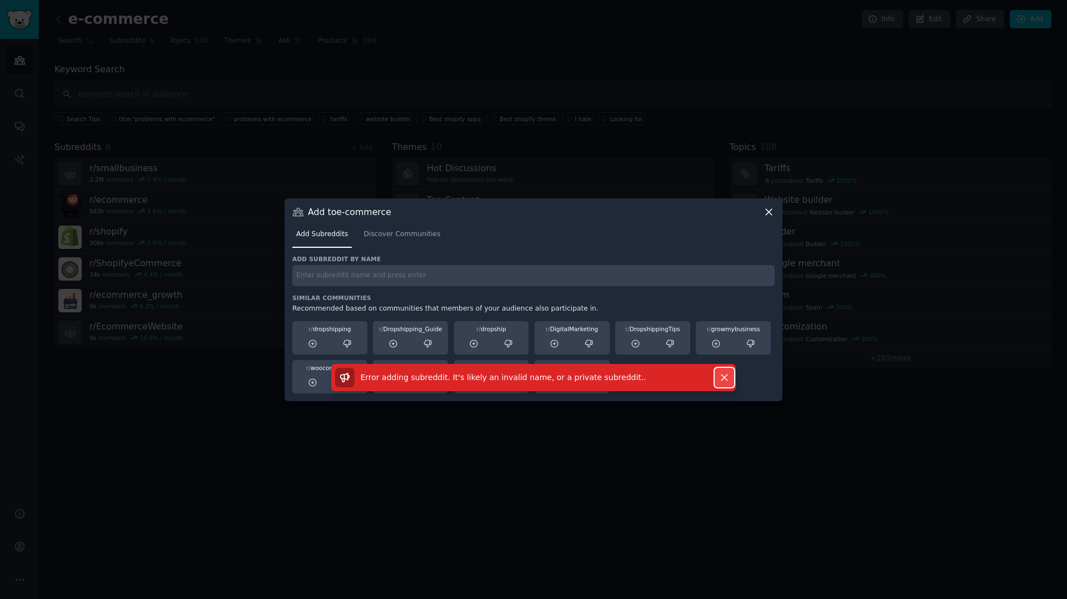
click at [722, 378] on icon "button" at bounding box center [724, 377] width 6 height 6
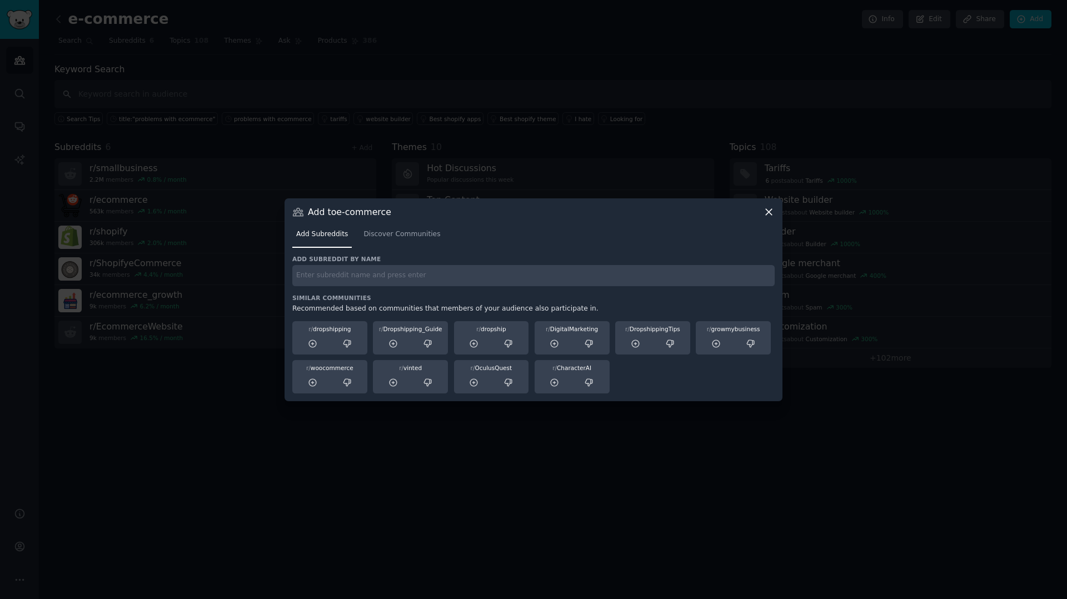
click at [769, 216] on icon at bounding box center [769, 212] width 12 height 12
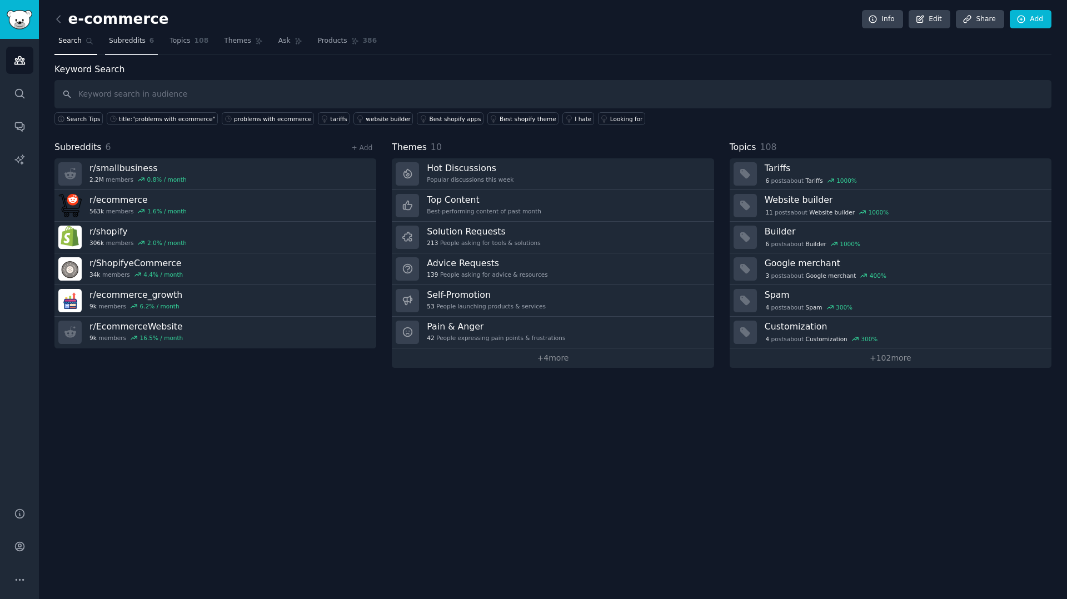
click at [144, 43] on link "Subreddits 6" at bounding box center [131, 43] width 53 height 23
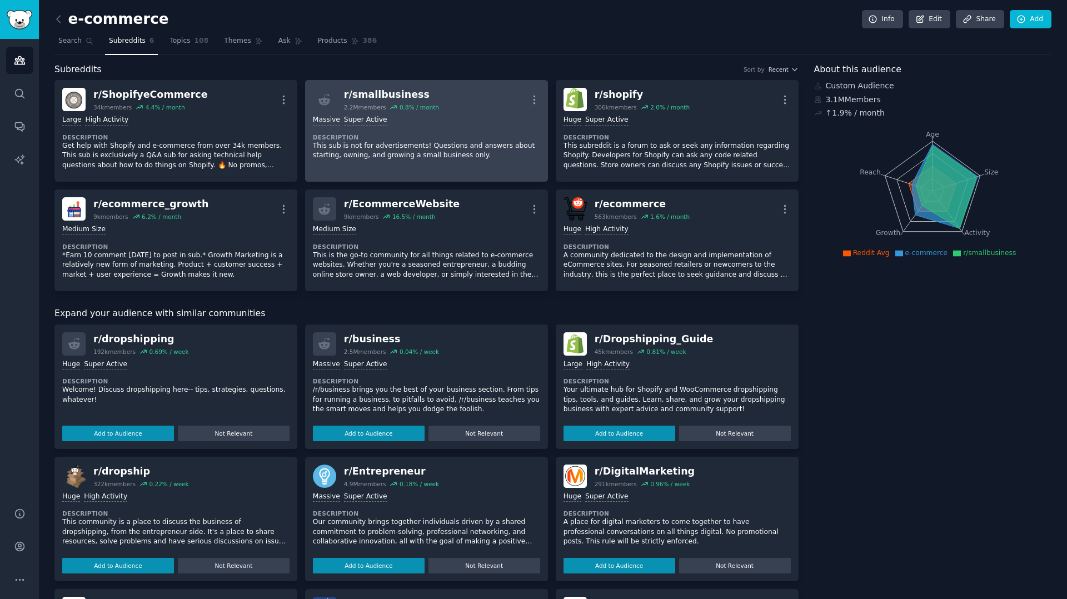
click at [406, 156] on p "This sub is not for advertisements! Questions and answers about starting, ownin…" at bounding box center [426, 150] width 227 height 19
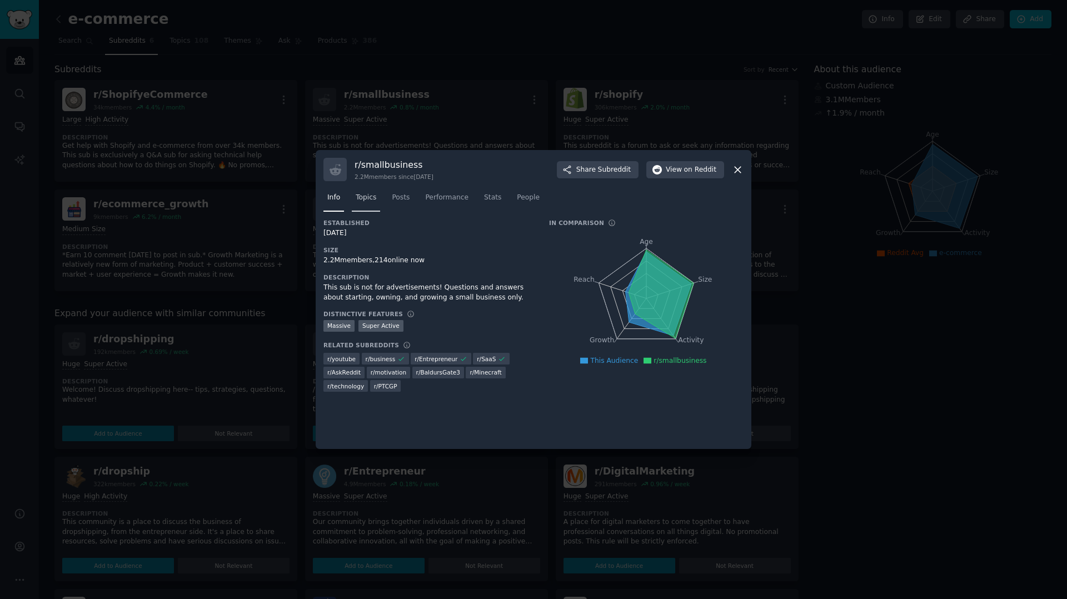
click at [378, 196] on link "Topics" at bounding box center [366, 200] width 28 height 23
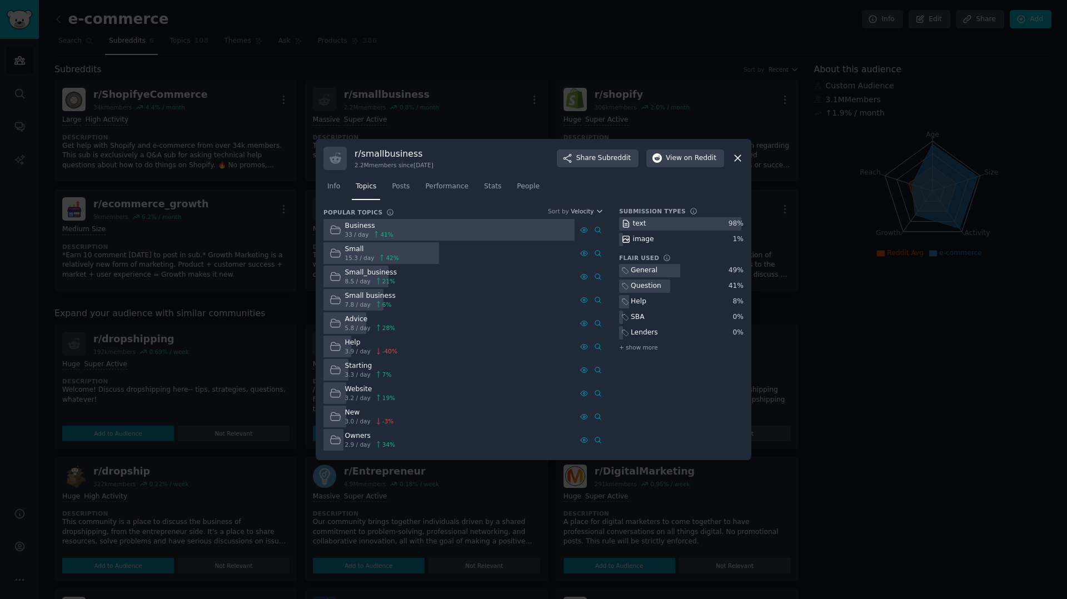
click at [737, 159] on icon at bounding box center [738, 158] width 12 height 12
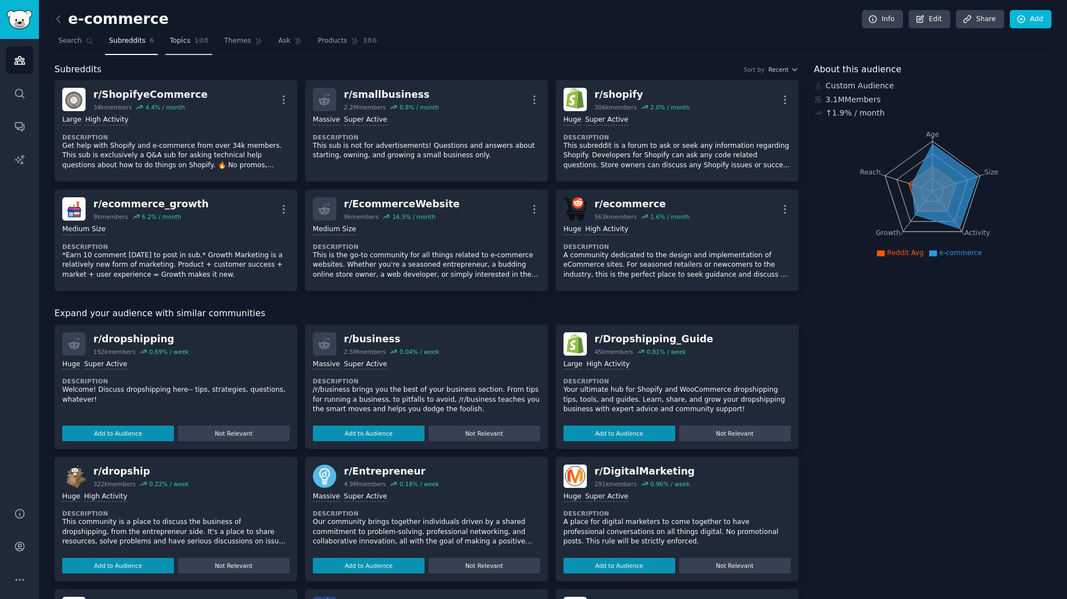
click at [201, 43] on span "108" at bounding box center [201, 41] width 14 height 10
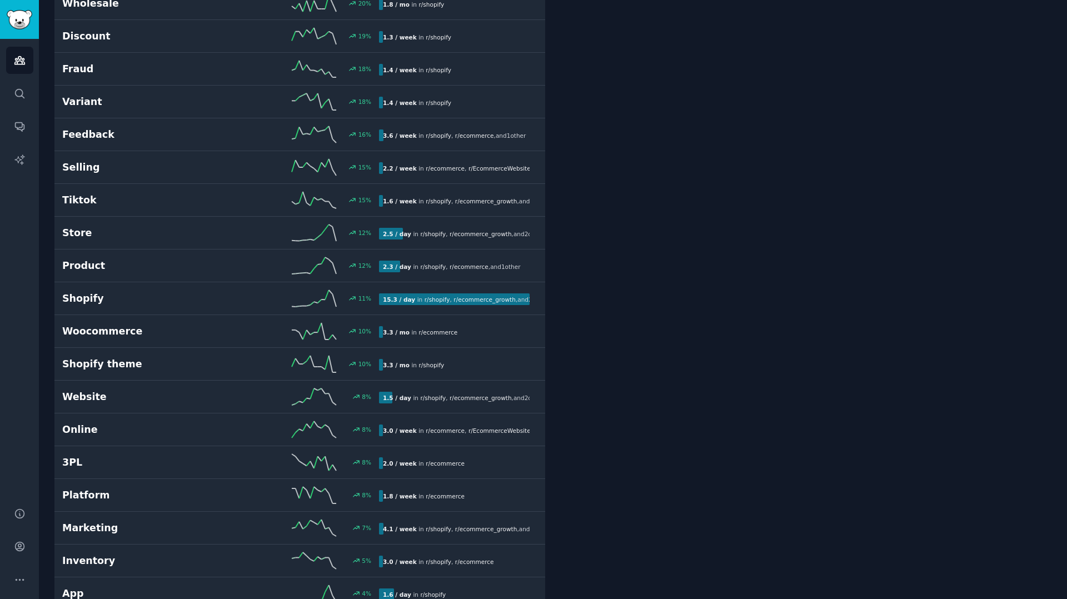
scroll to position [1443, 0]
